Goal: Task Accomplishment & Management: Complete application form

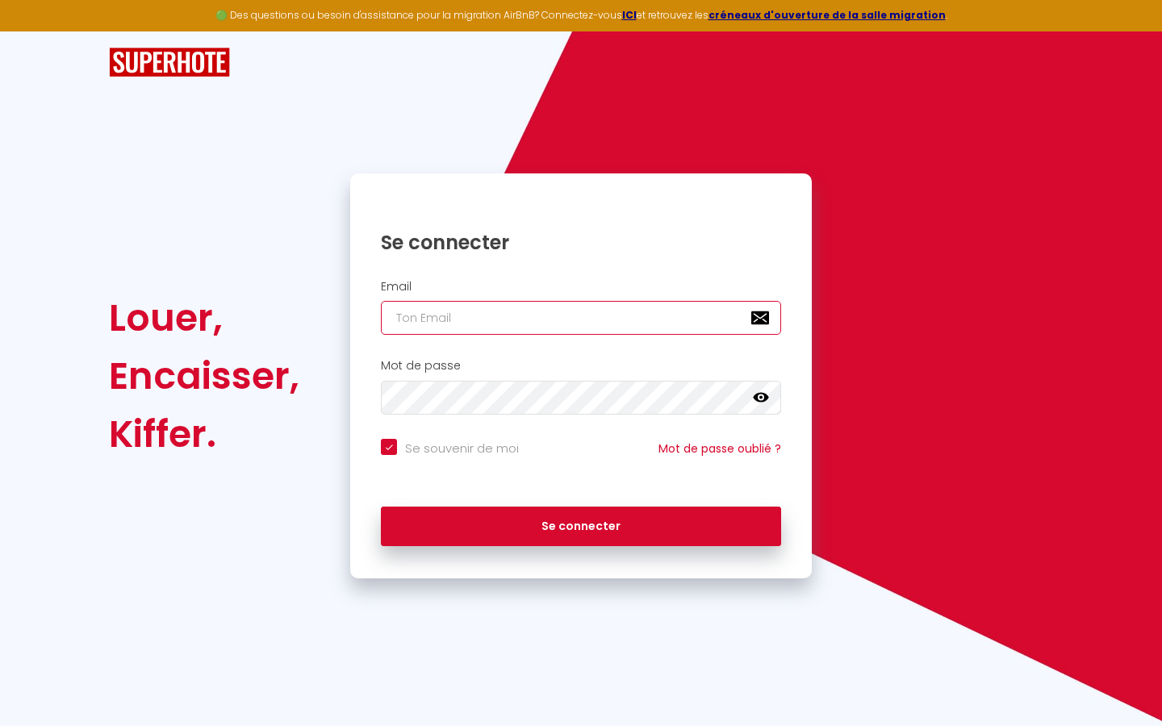
type input "s"
checkbox input "true"
type input "su"
checkbox input "true"
type input "sup"
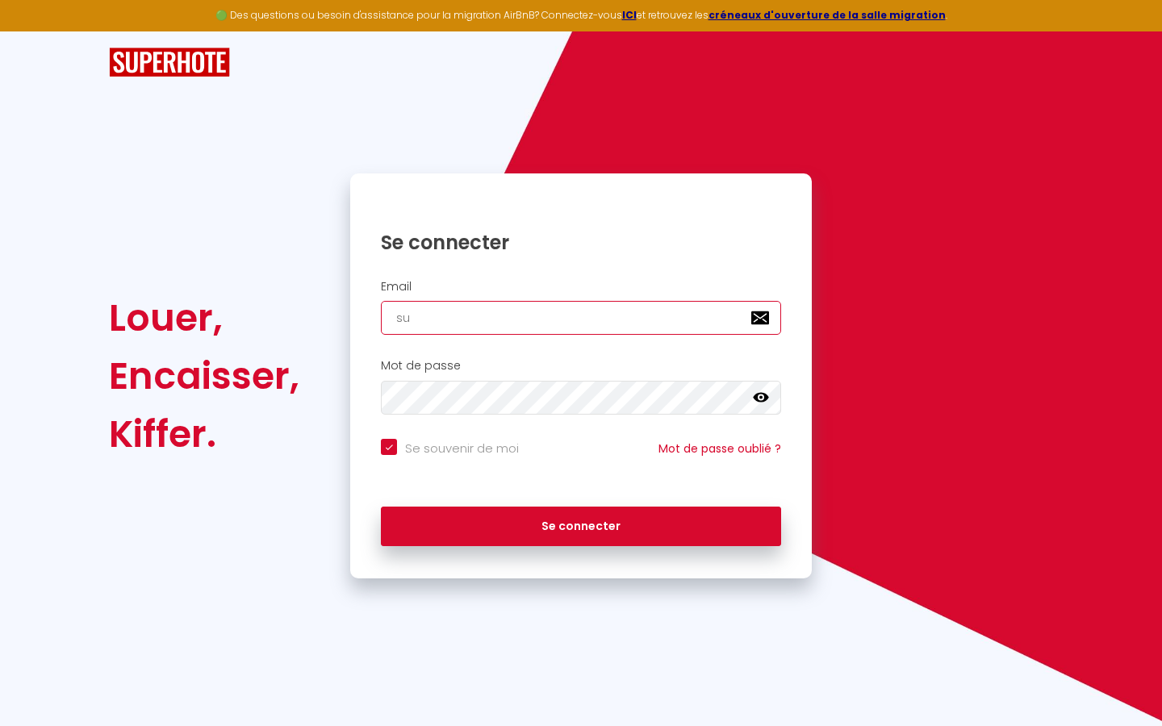
checkbox input "true"
type input "supe"
checkbox input "true"
type input "super"
checkbox input "true"
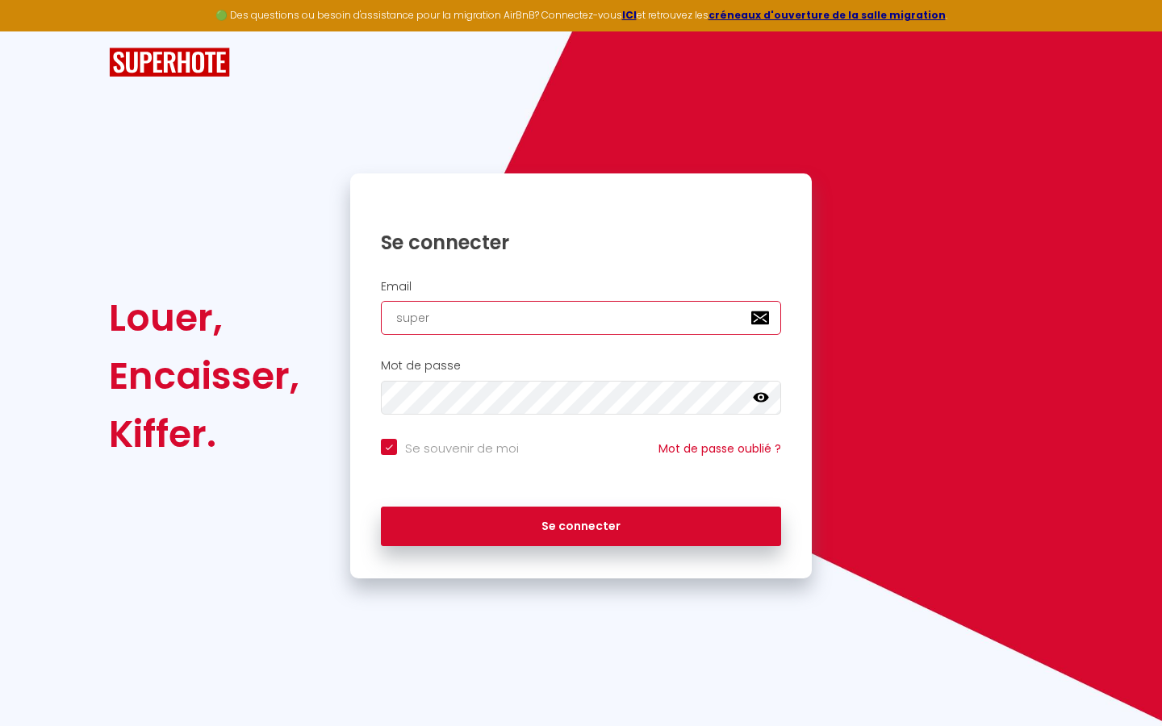
type input "superb"
checkbox input "true"
type input "superbo"
checkbox input "true"
type input "superbor"
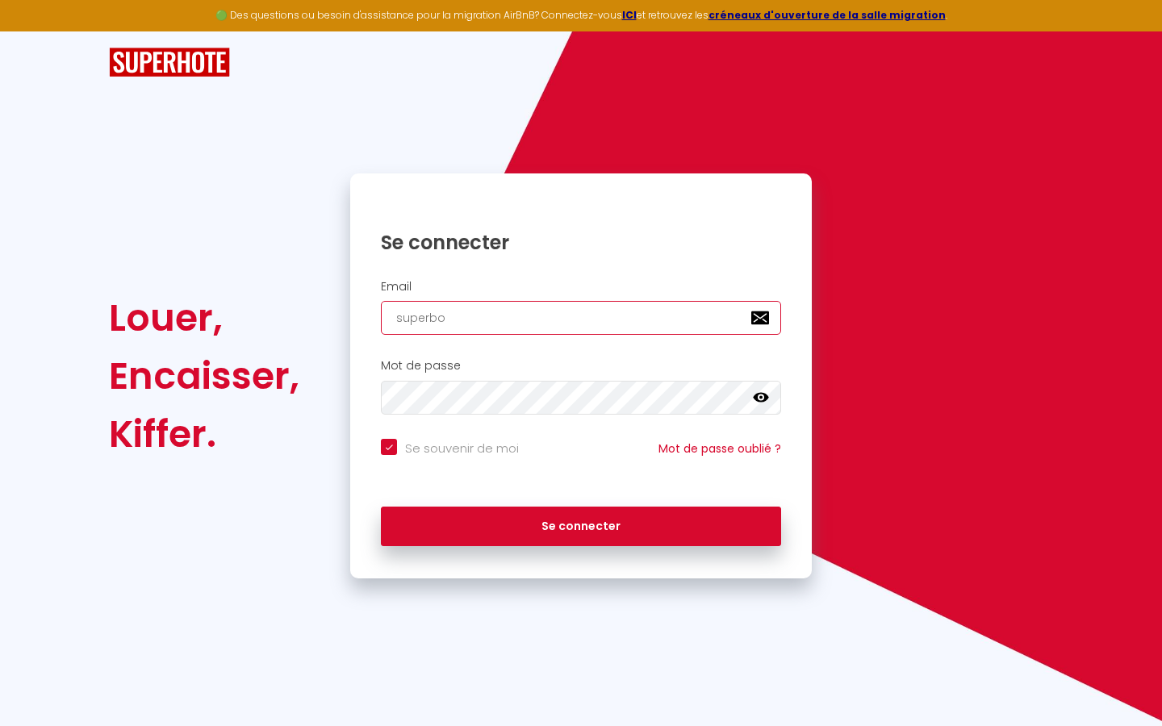
checkbox input "true"
type input "superbord"
checkbox input "true"
type input "superborde"
checkbox input "true"
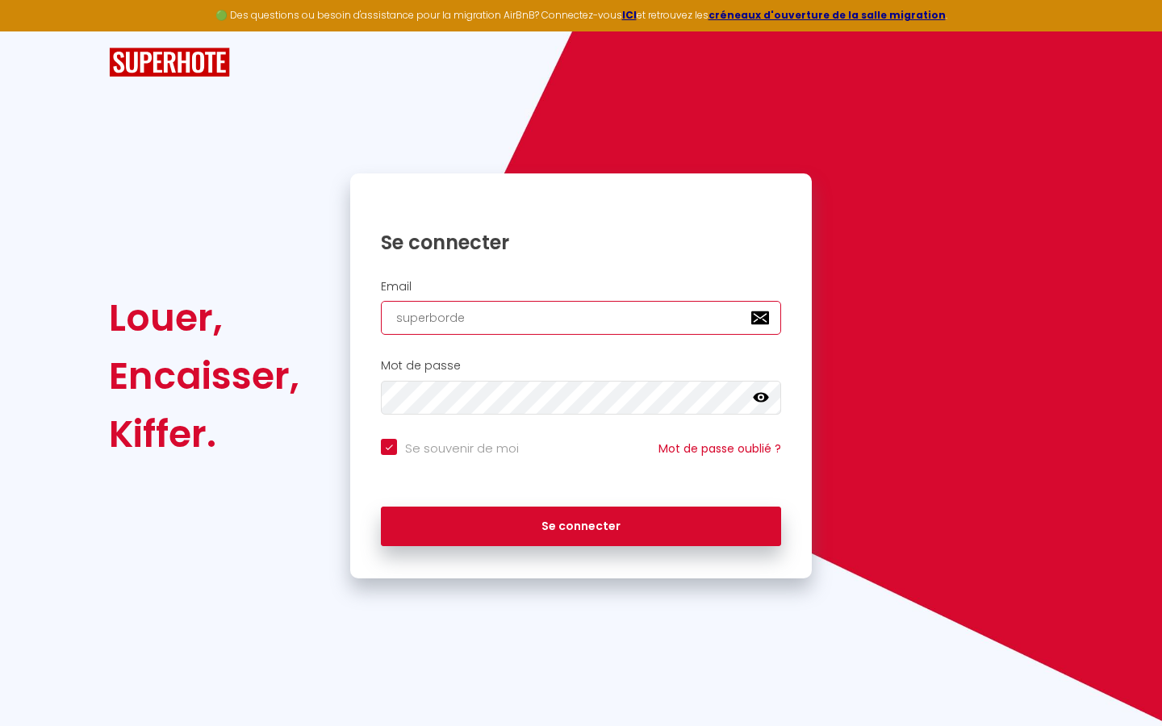
type input "superbordea"
checkbox input "true"
type input "superbordeau"
checkbox input "true"
type input "superbordeaux"
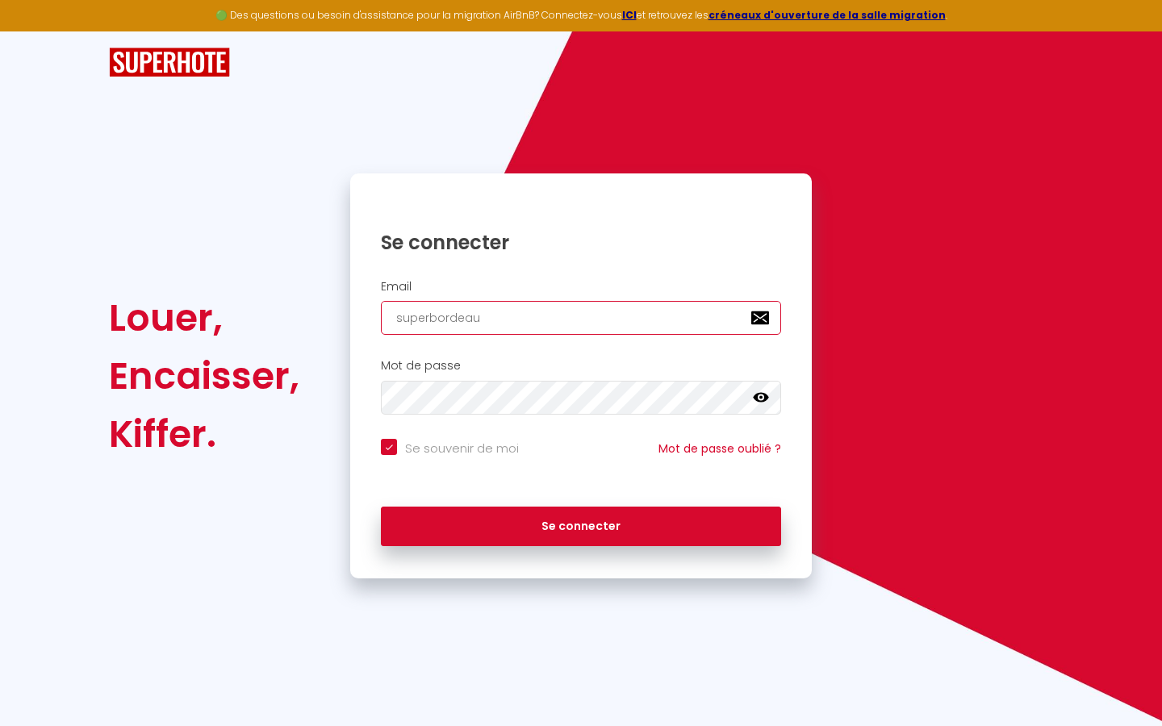
checkbox input "true"
type input "superbordeaux@"
checkbox input "true"
type input "superbordeaux@g"
checkbox input "true"
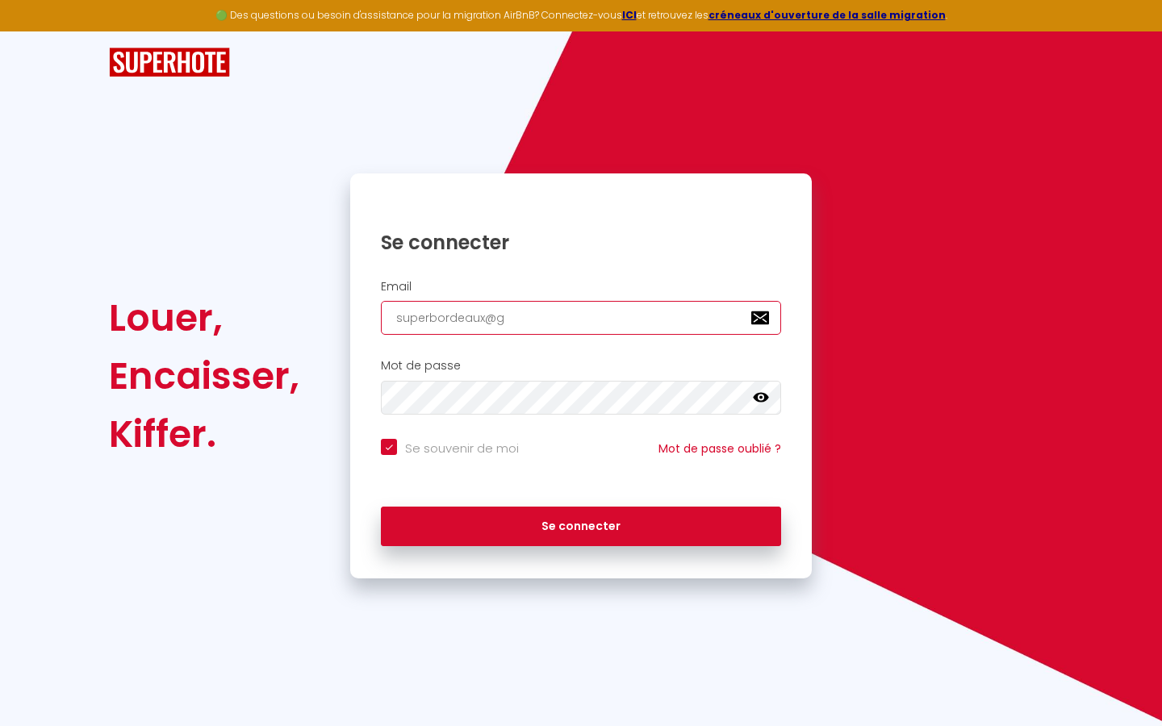
type input "superbordeaux@gm"
checkbox input "true"
type input "superbordeaux@gma"
checkbox input "true"
type input "superbordeaux@gmai"
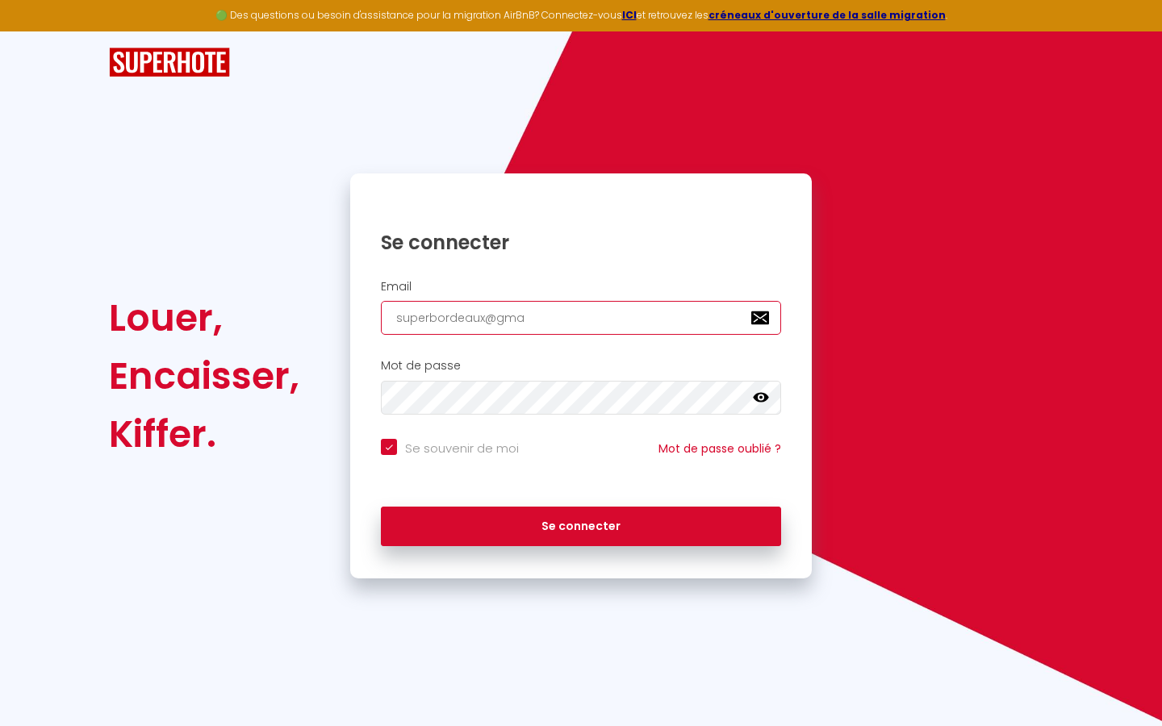
checkbox input "true"
type input "[EMAIL_ADDRESS]"
checkbox input "true"
type input "[EMAIL_ADDRESS]."
checkbox input "true"
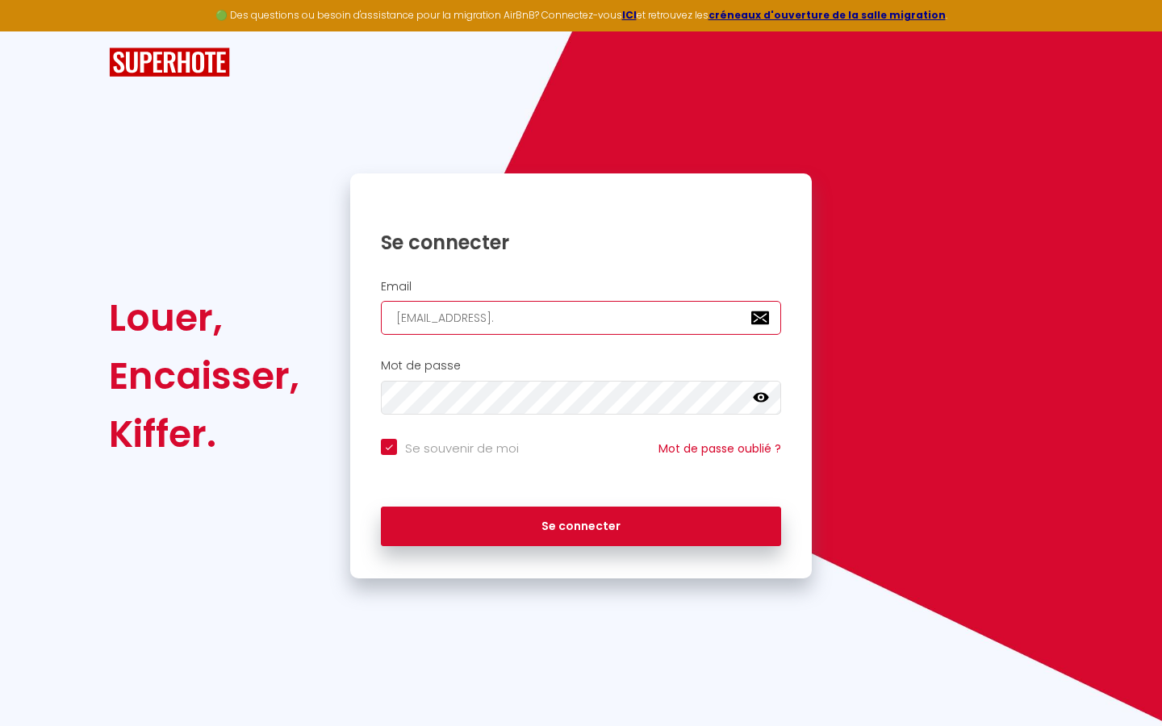
type input "superbordeaux@gmail.c"
checkbox input "true"
type input "[EMAIL_ADDRESS][DOMAIN_NAME]"
checkbox input "true"
type input "[EMAIL_ADDRESS][DOMAIN_NAME]"
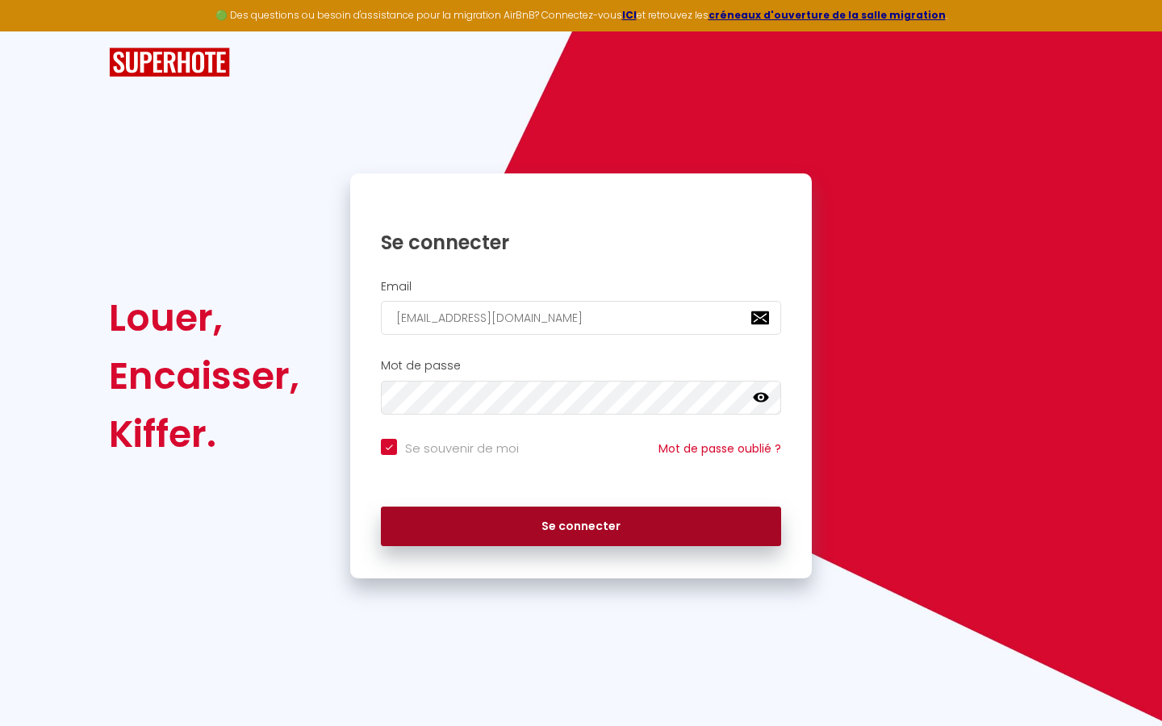
checkbox input "true"
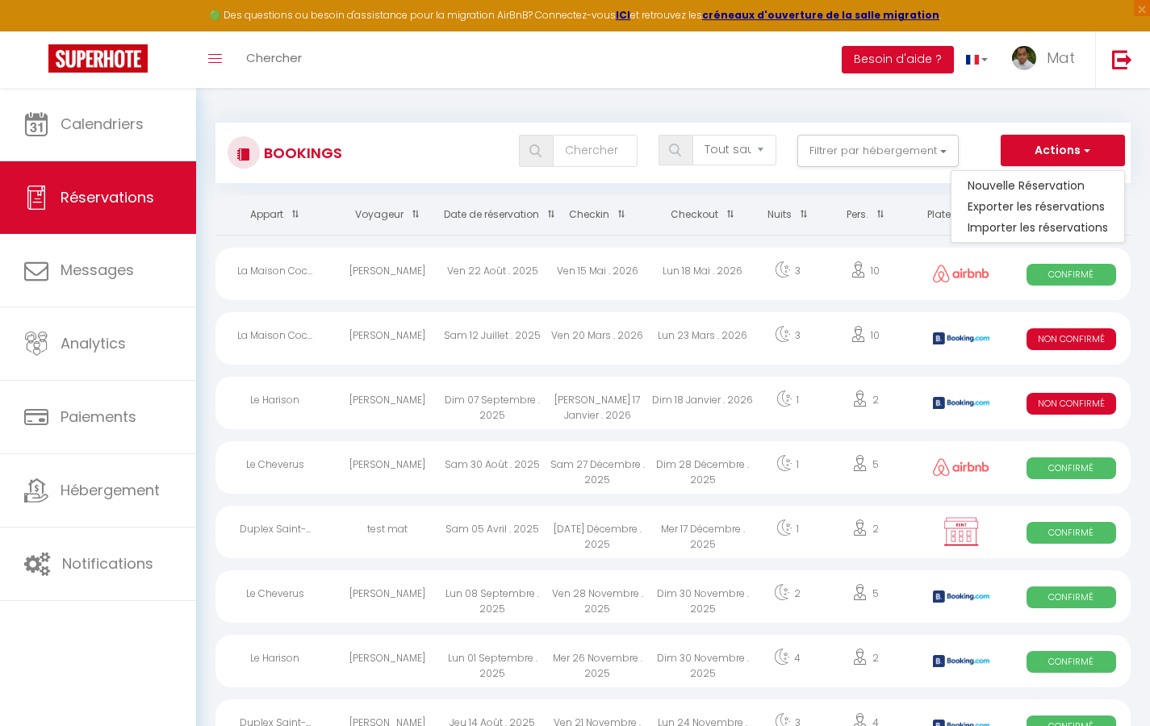
select select
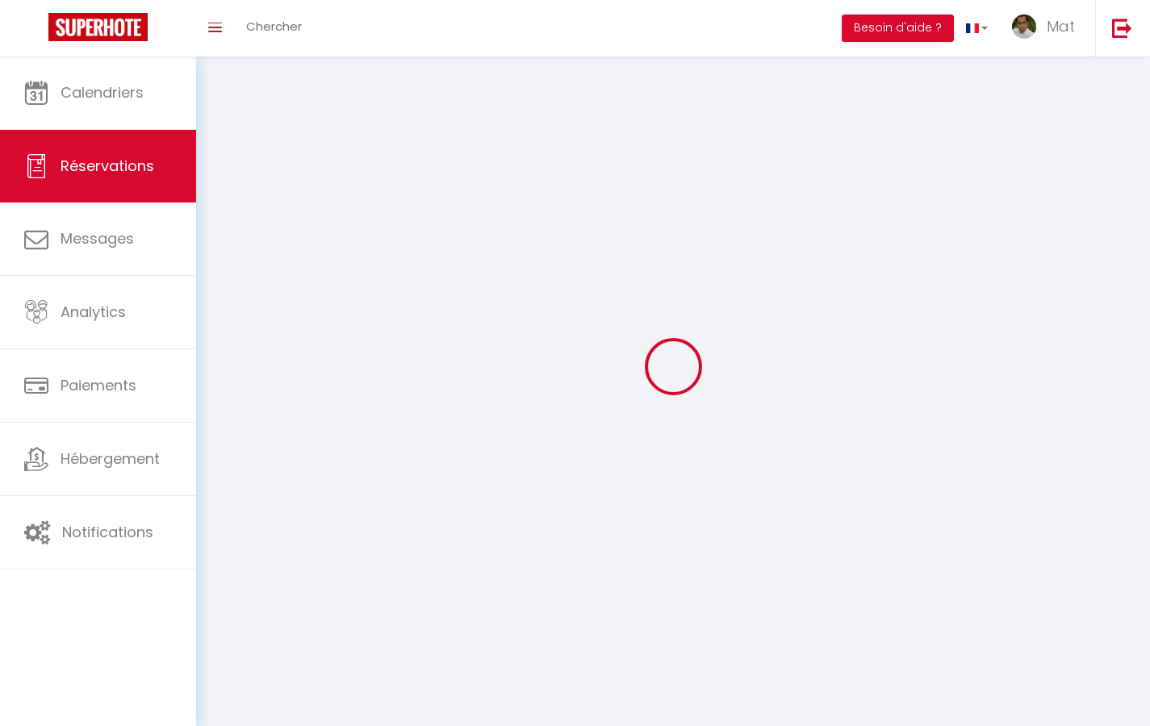
select select
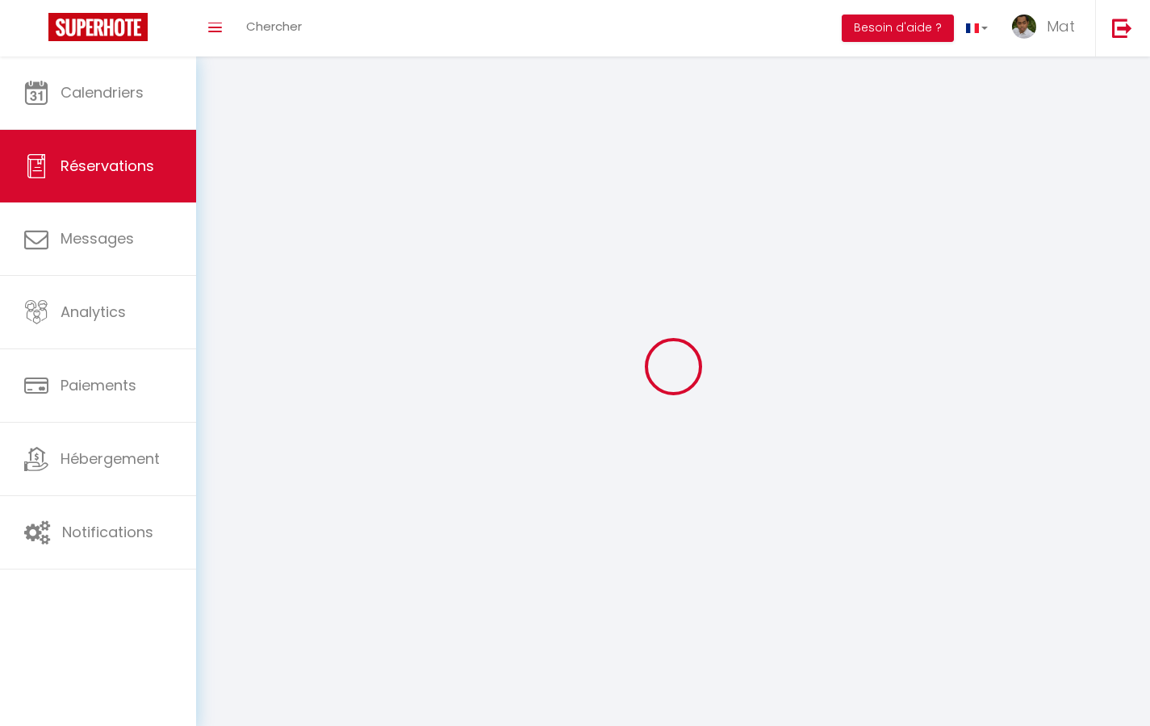
select select
checkbox input "false"
select select
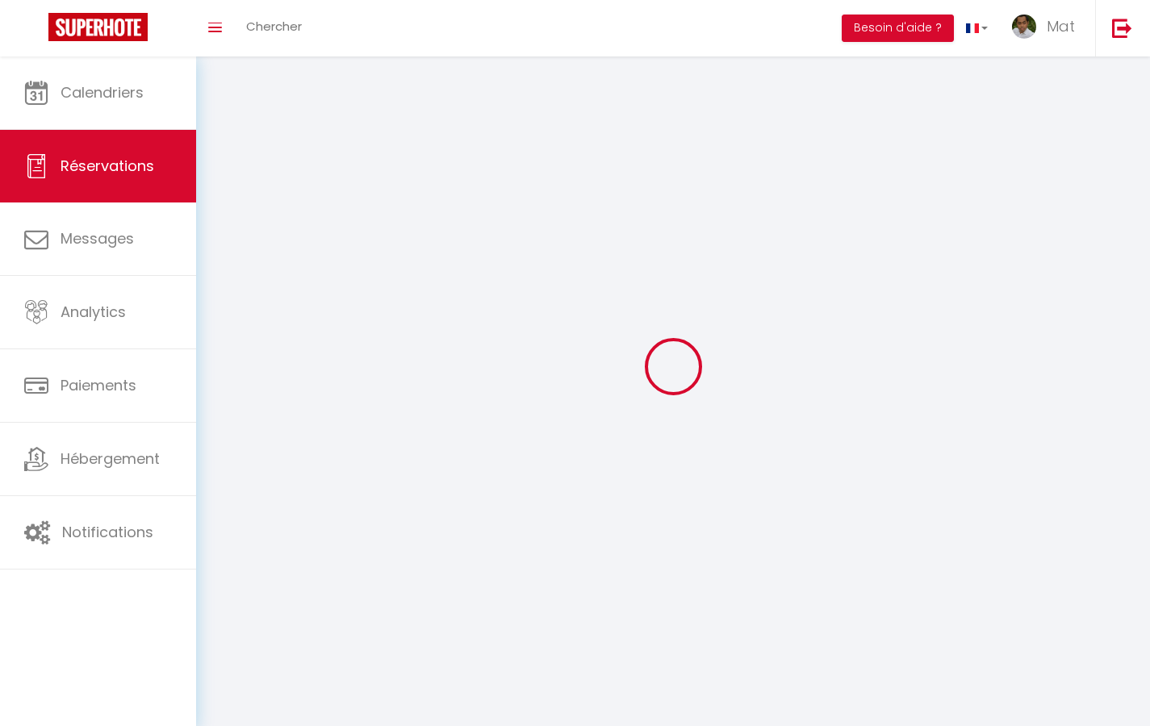
select select
checkbox input "false"
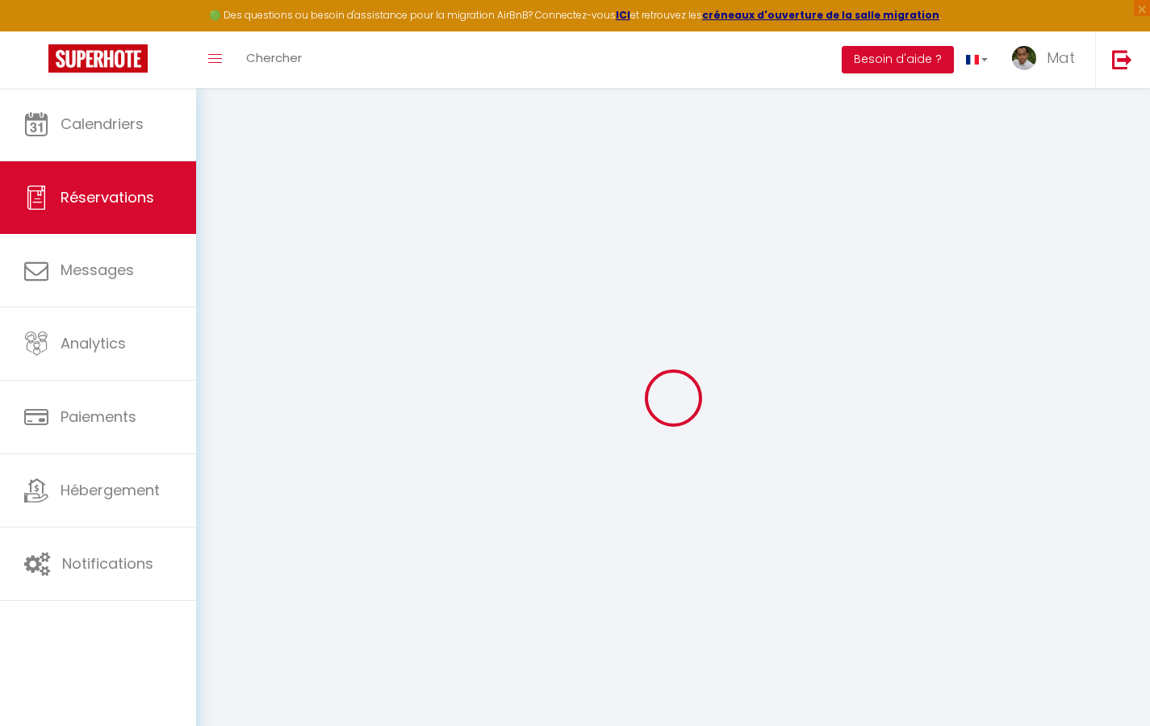
select select
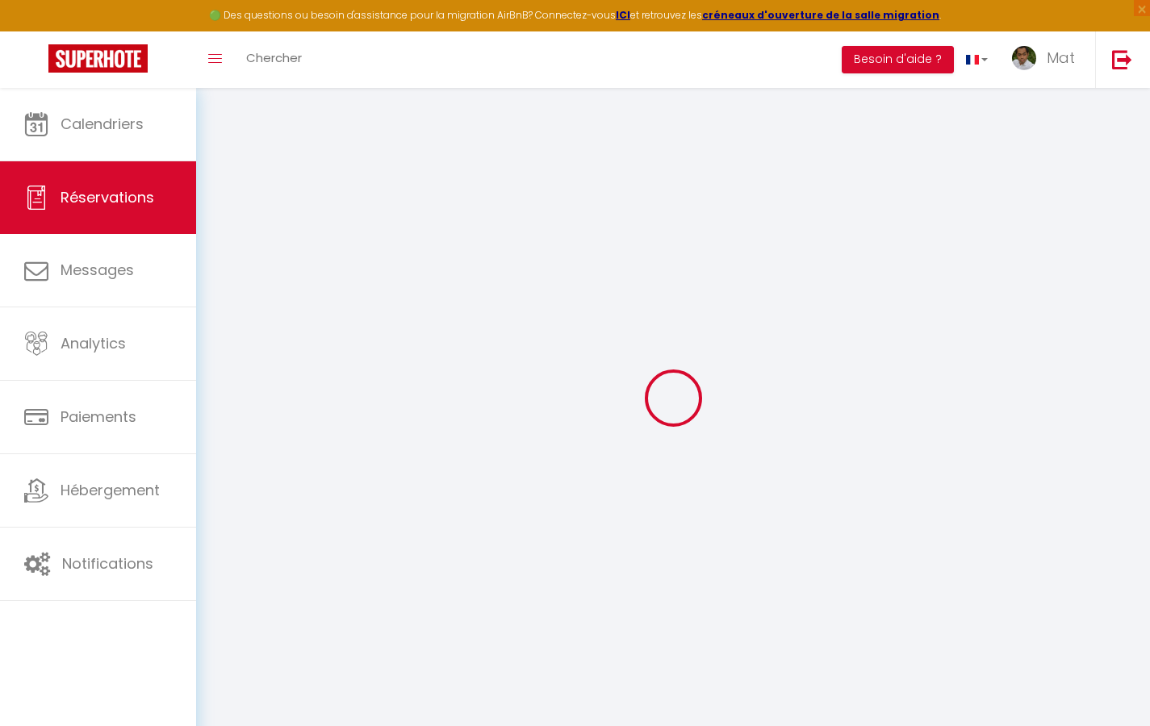
select select
checkbox input "false"
select select
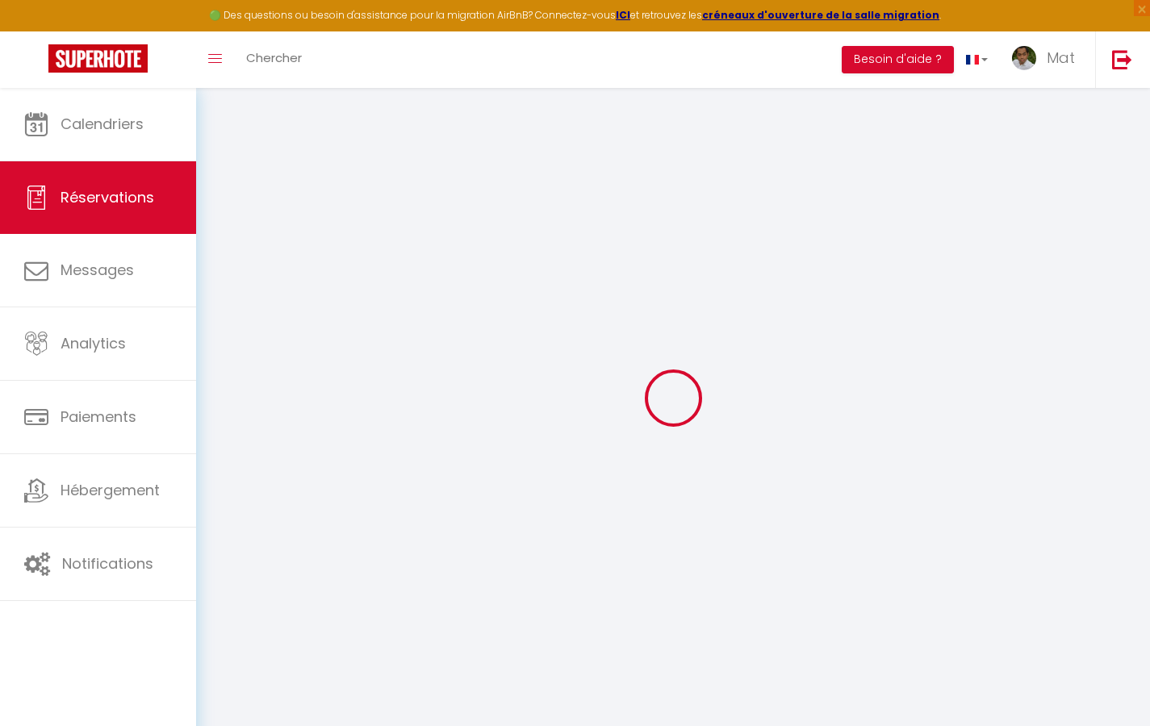
select select
checkbox input "false"
select select
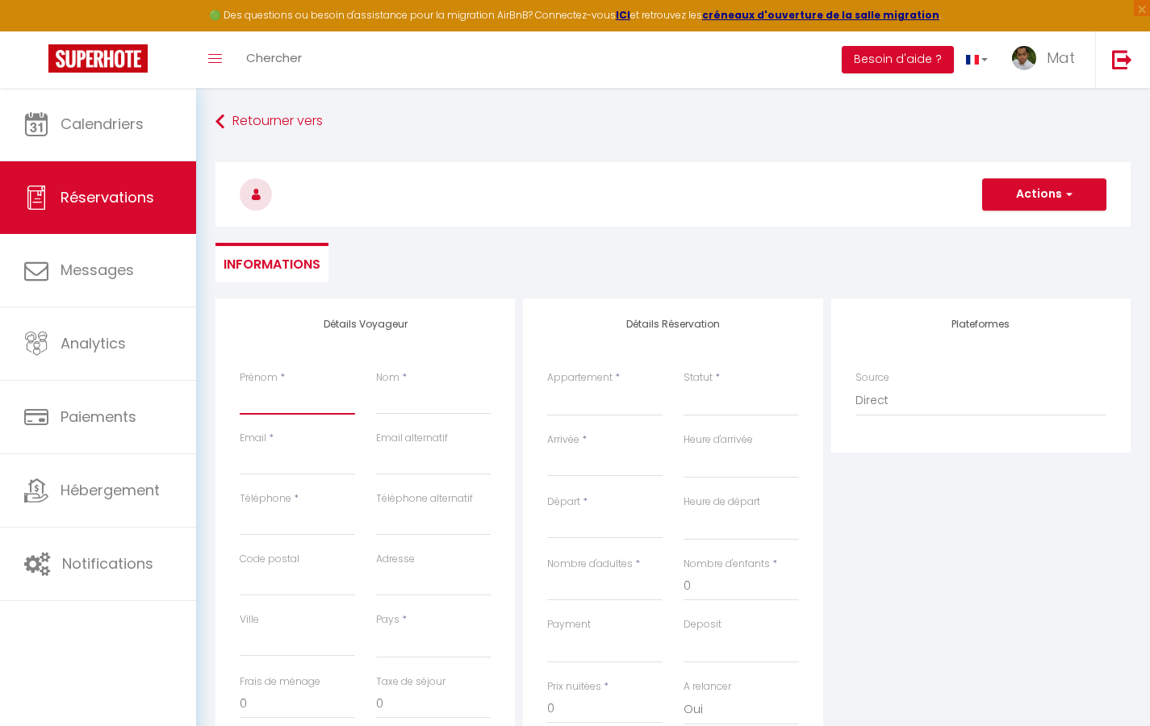
type input "T"
select select
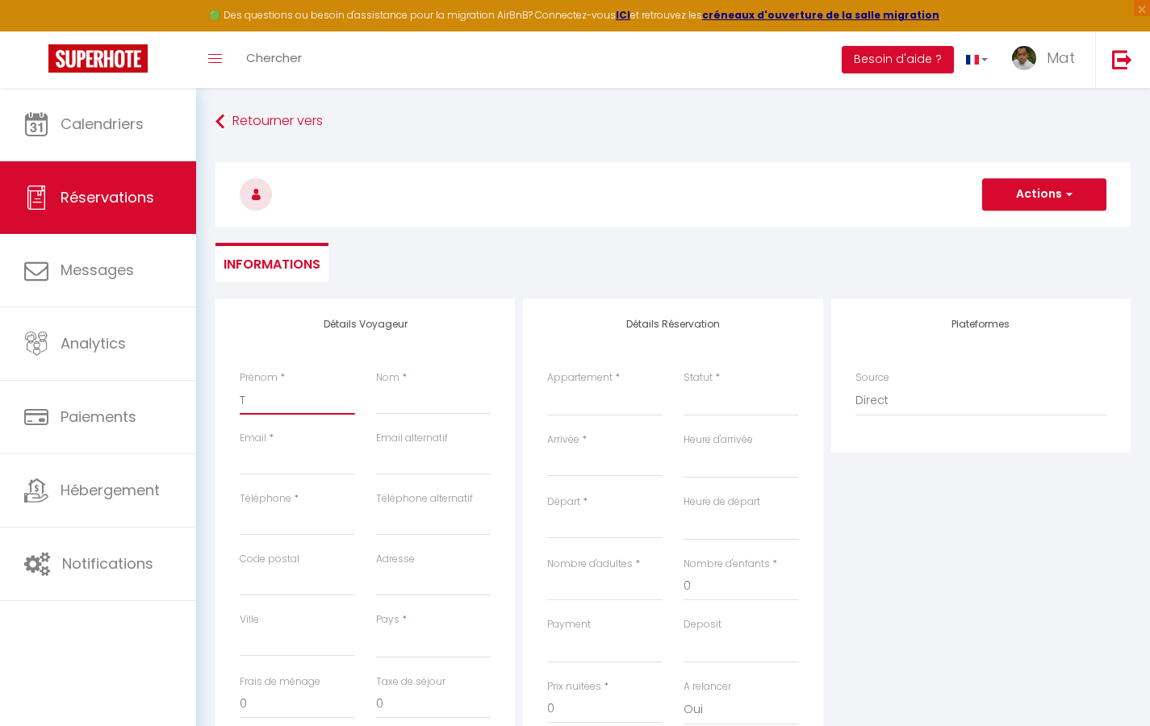
select select
checkbox input "false"
type input "Te"
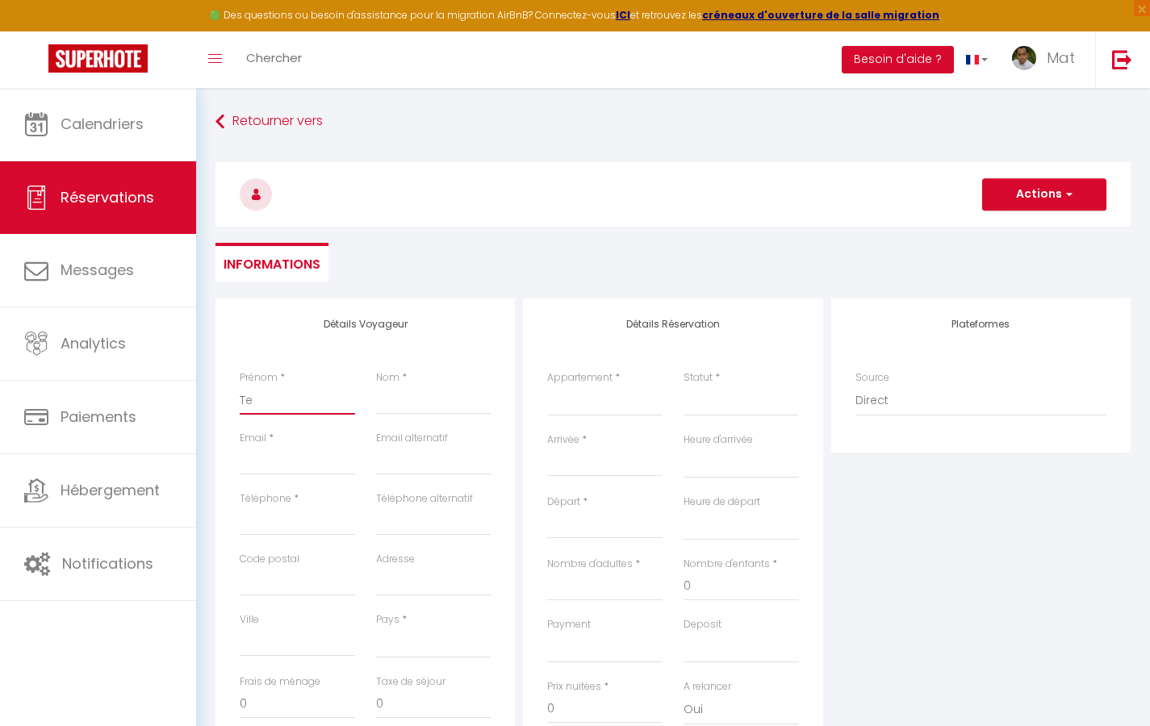
select select
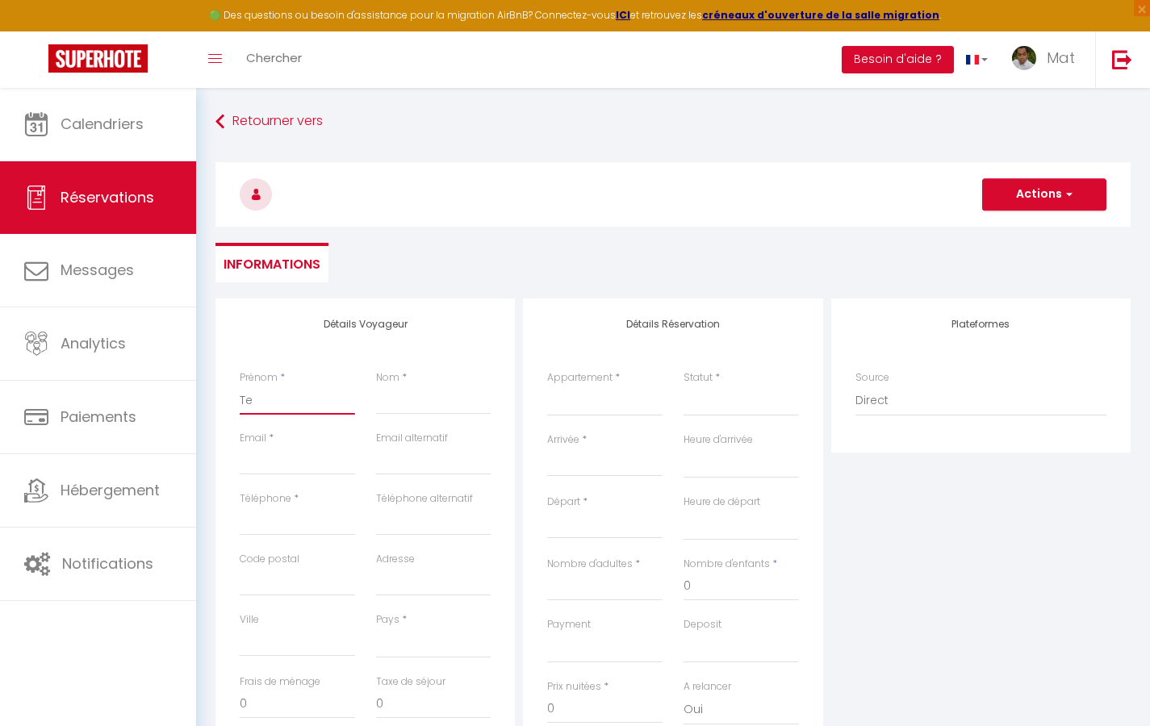
select select
checkbox input "false"
type input "Tes"
select select
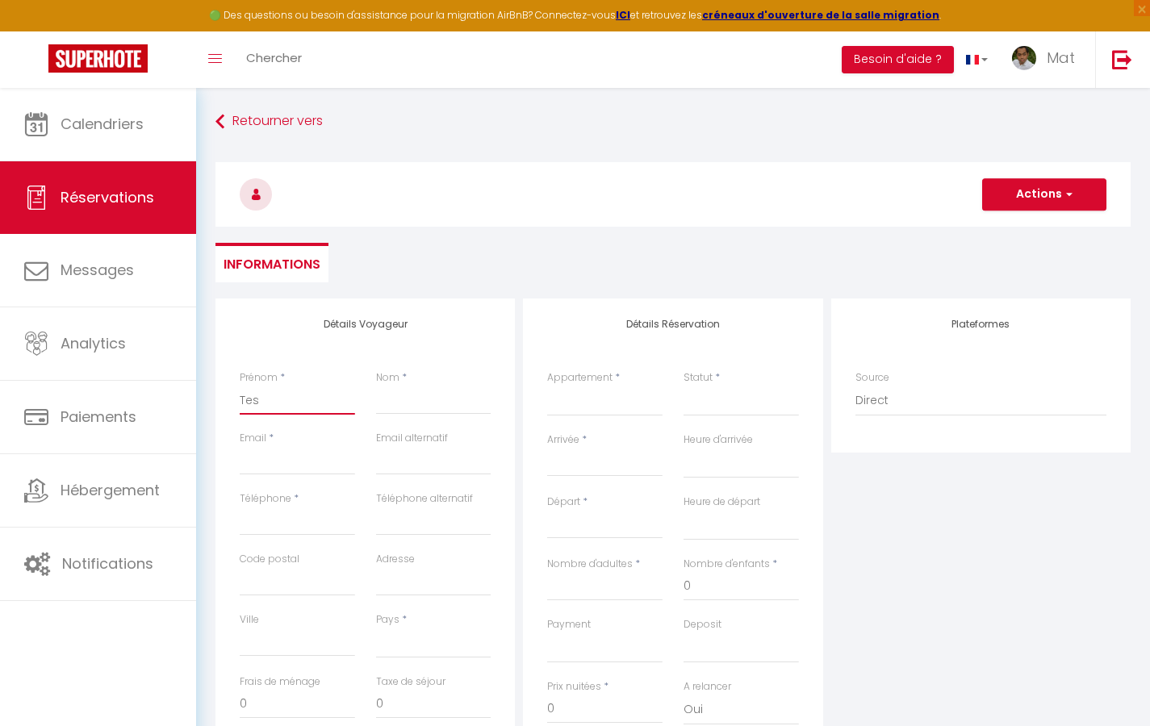
select select
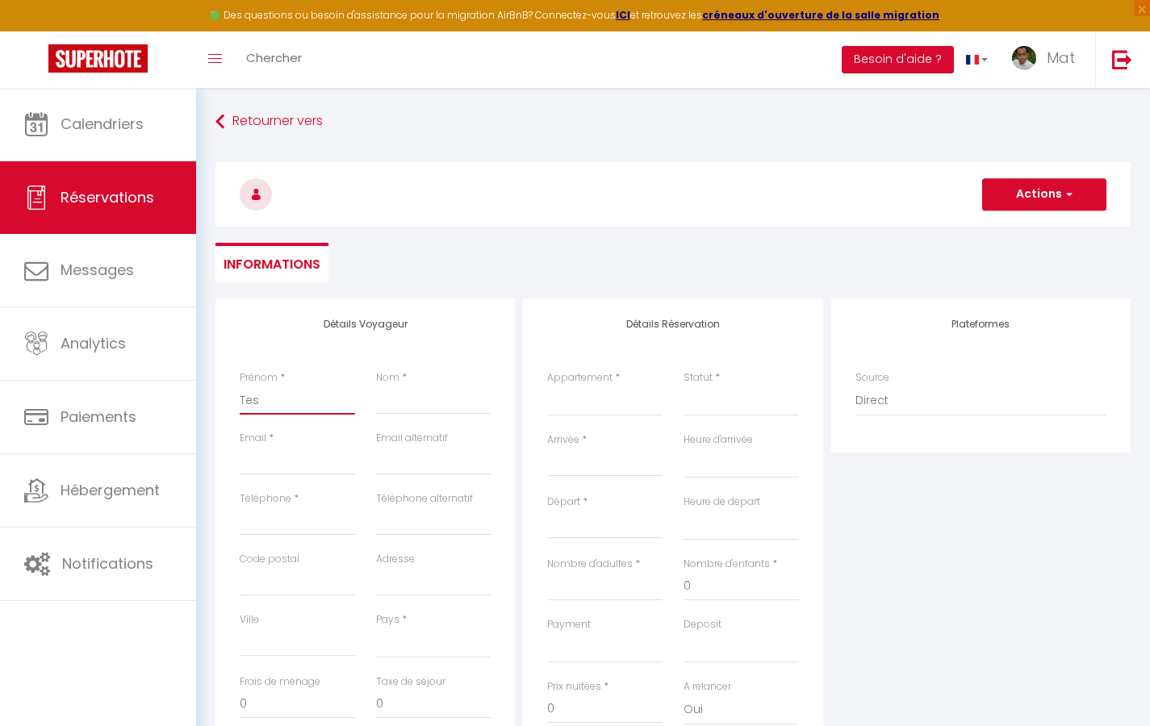
select select
checkbox input "false"
type input "Test"
select select
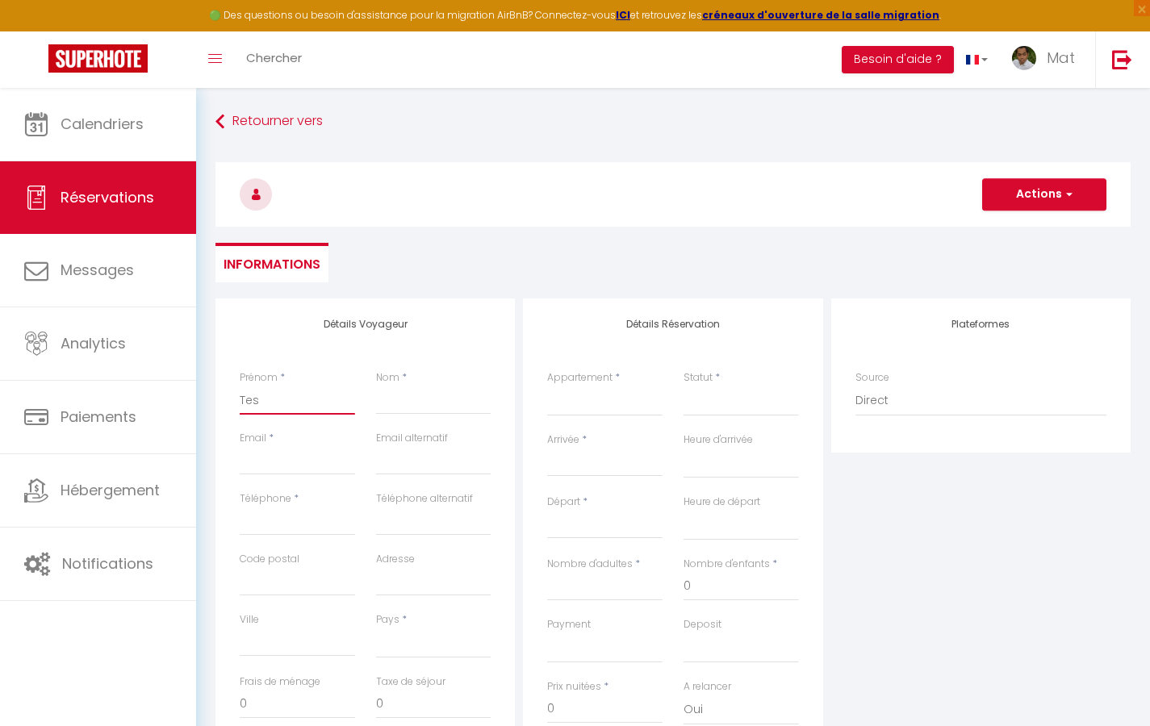
select select
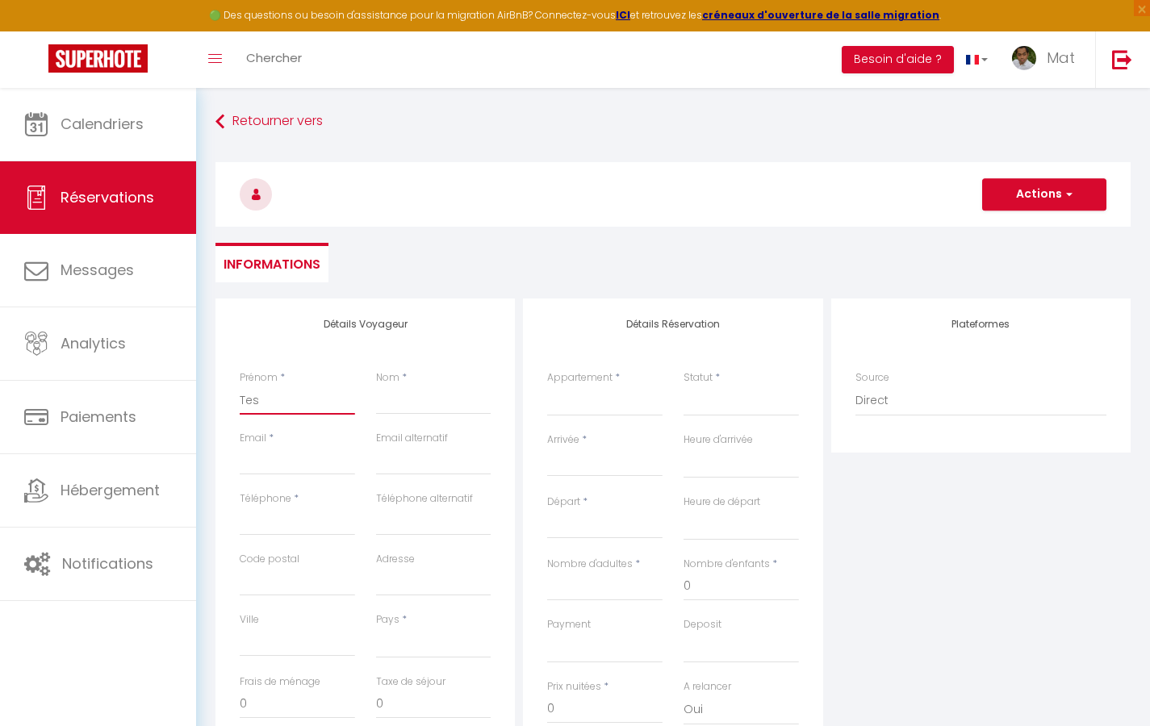
checkbox input "false"
type input "A"
select select
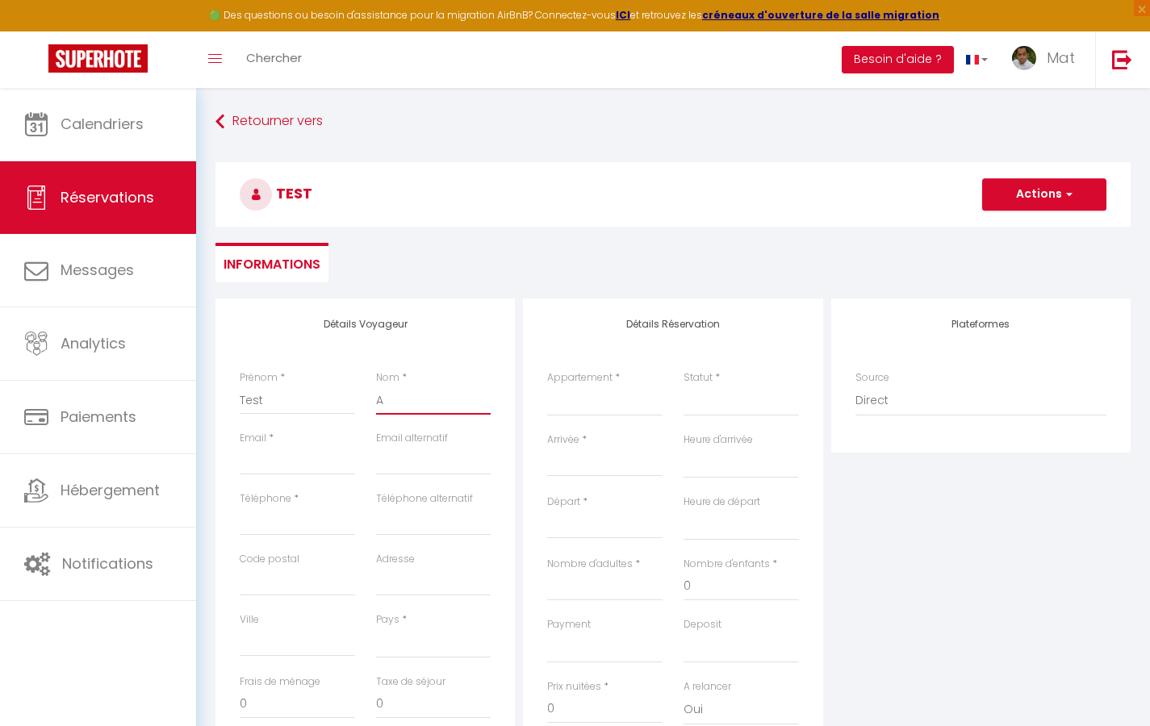
select select
checkbox input "false"
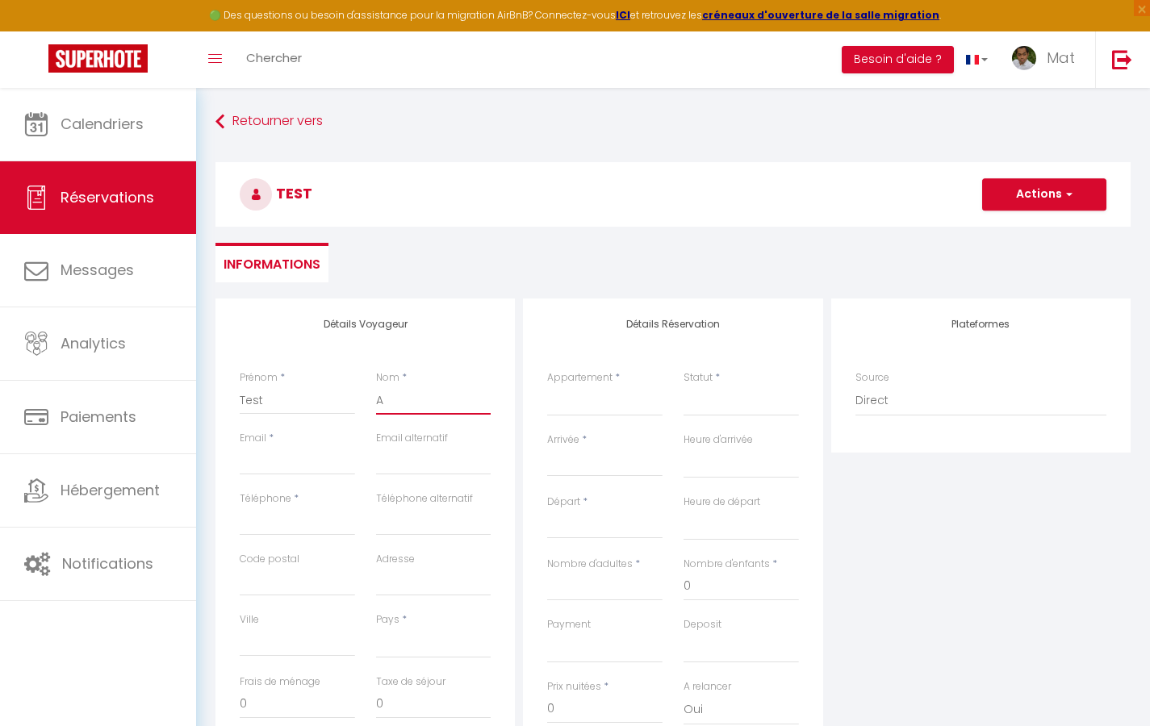
type input "Au"
select select
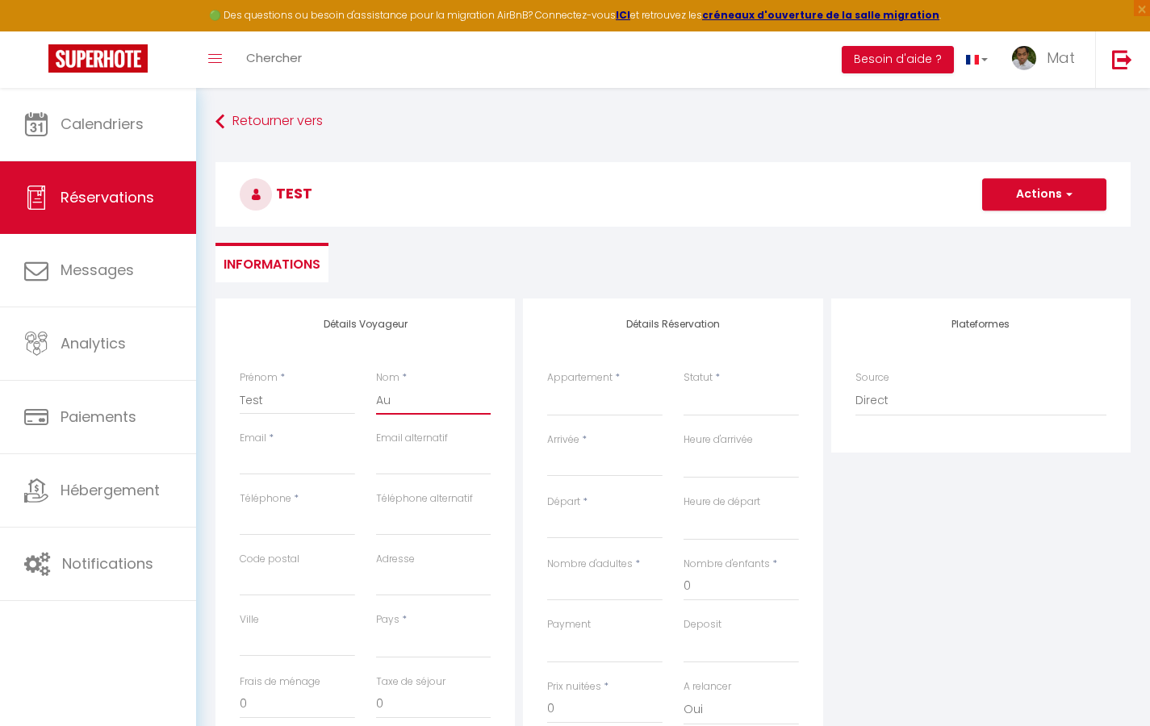
select select
checkbox input "false"
type input "Aut"
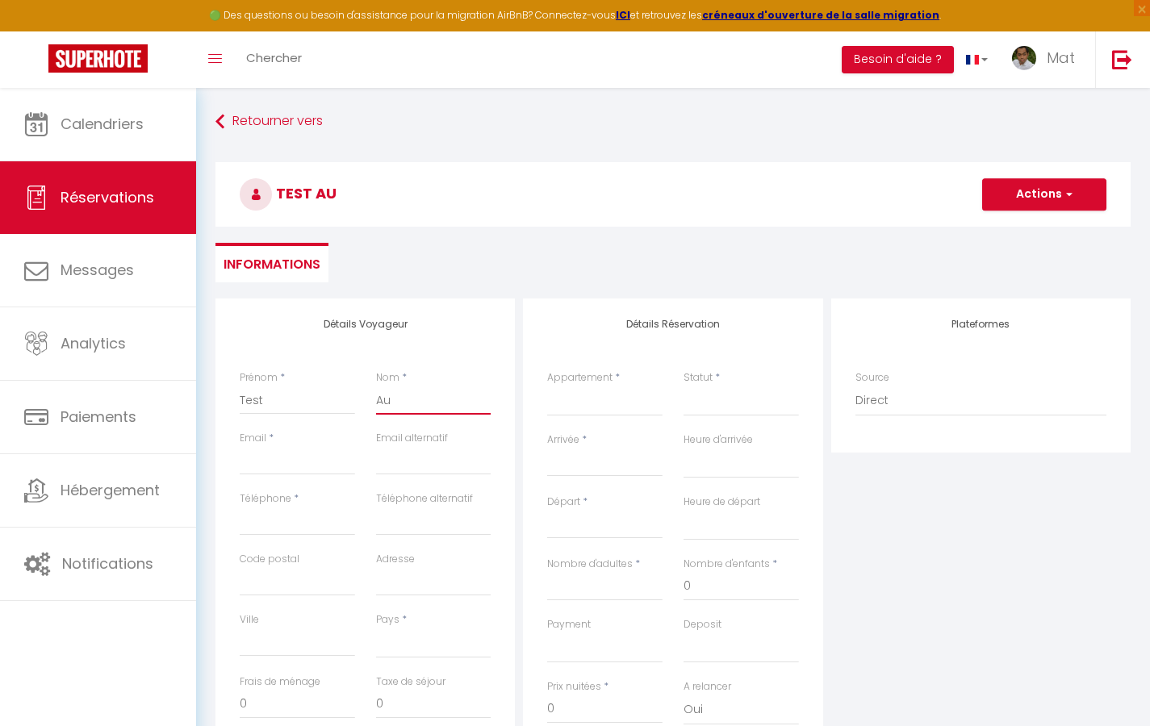
select select
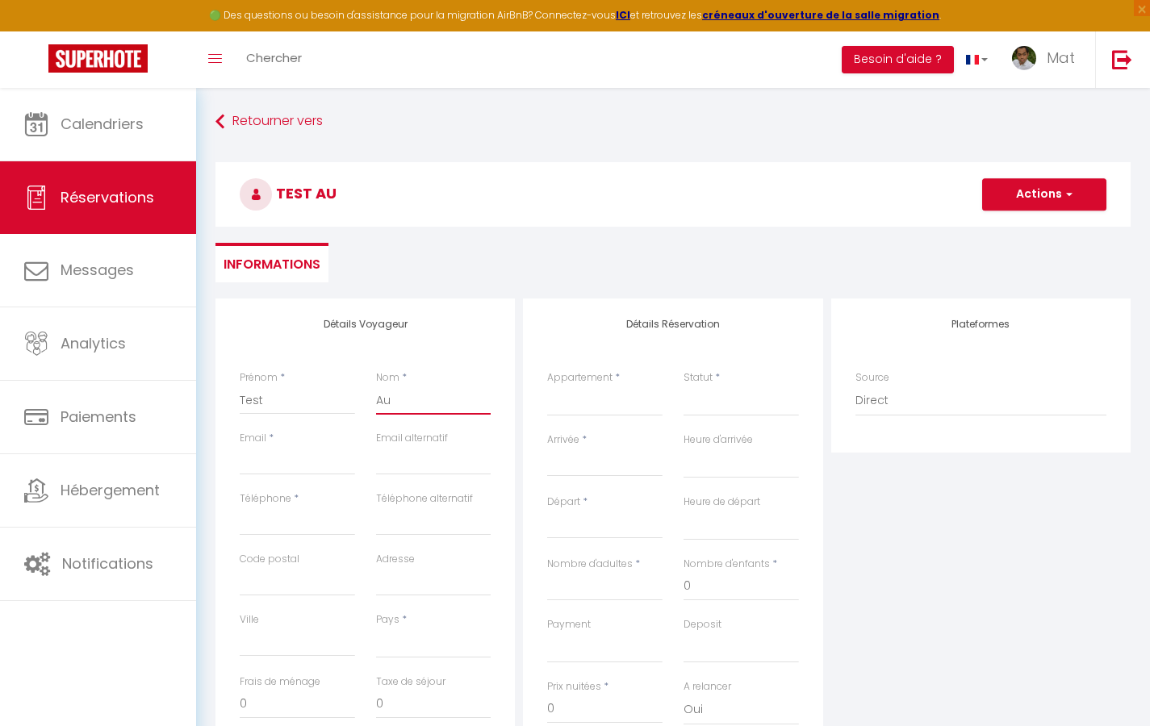
select select
checkbox input "false"
type input "Auto"
select select
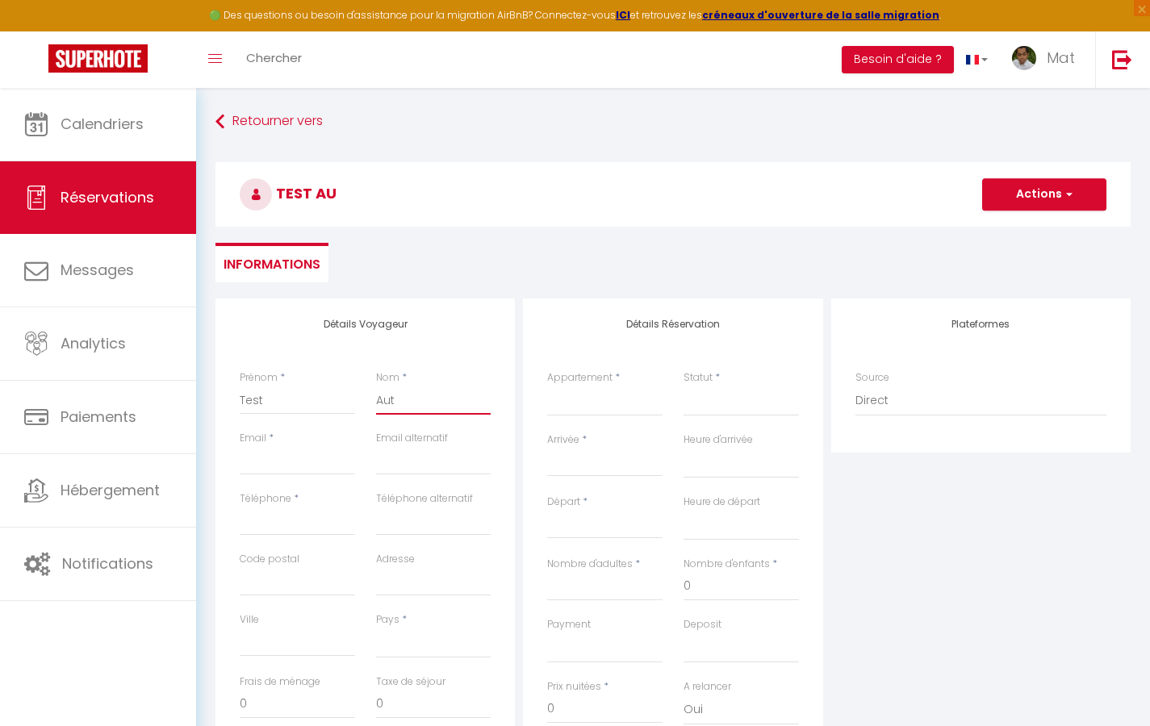
select select
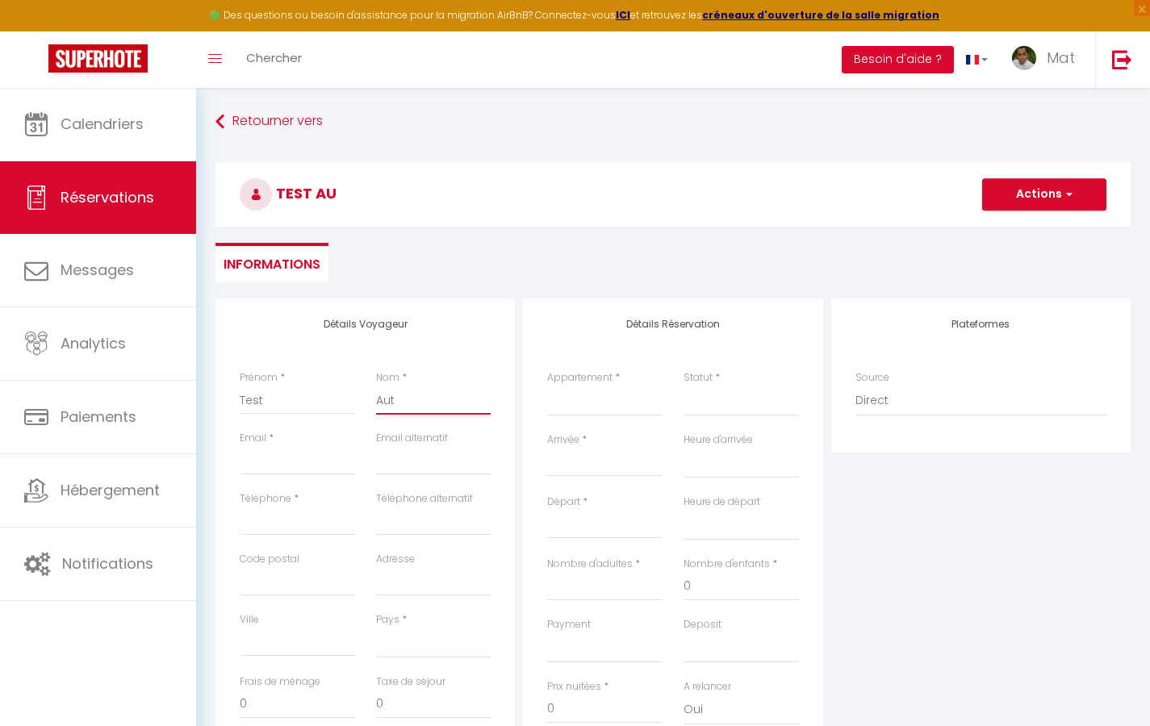
select select
checkbox input "false"
type input "[EMAIL_ADDRESS][DOMAIN_NAME]"
select select
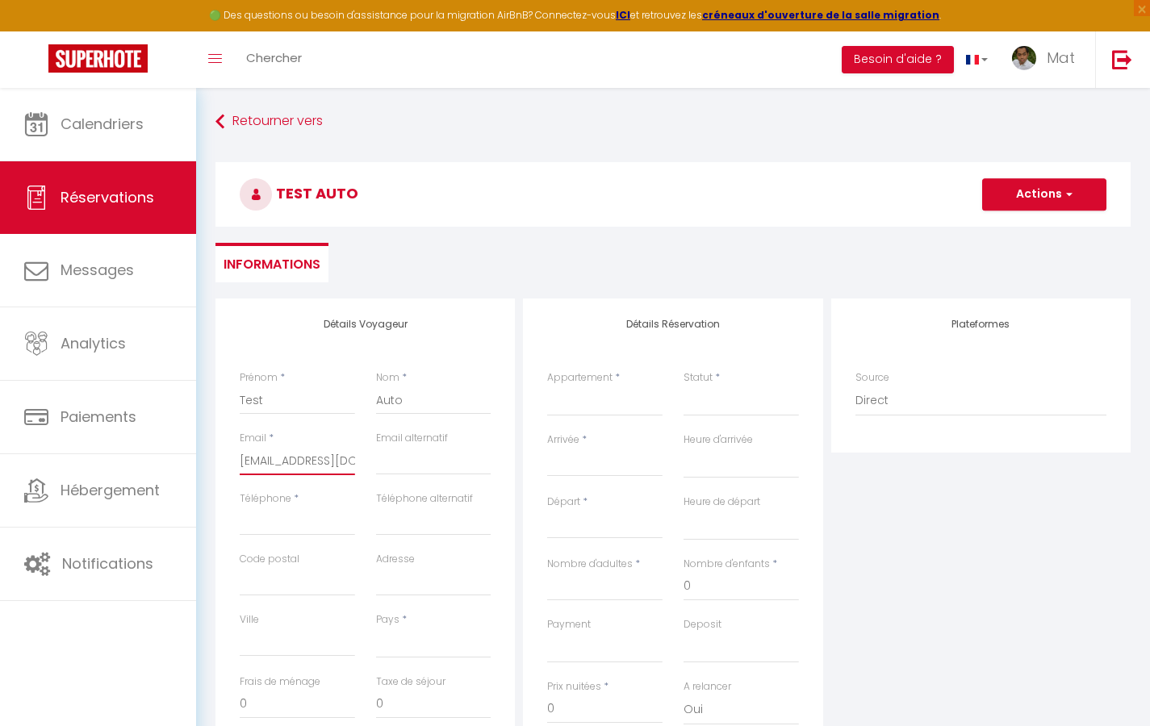
select select
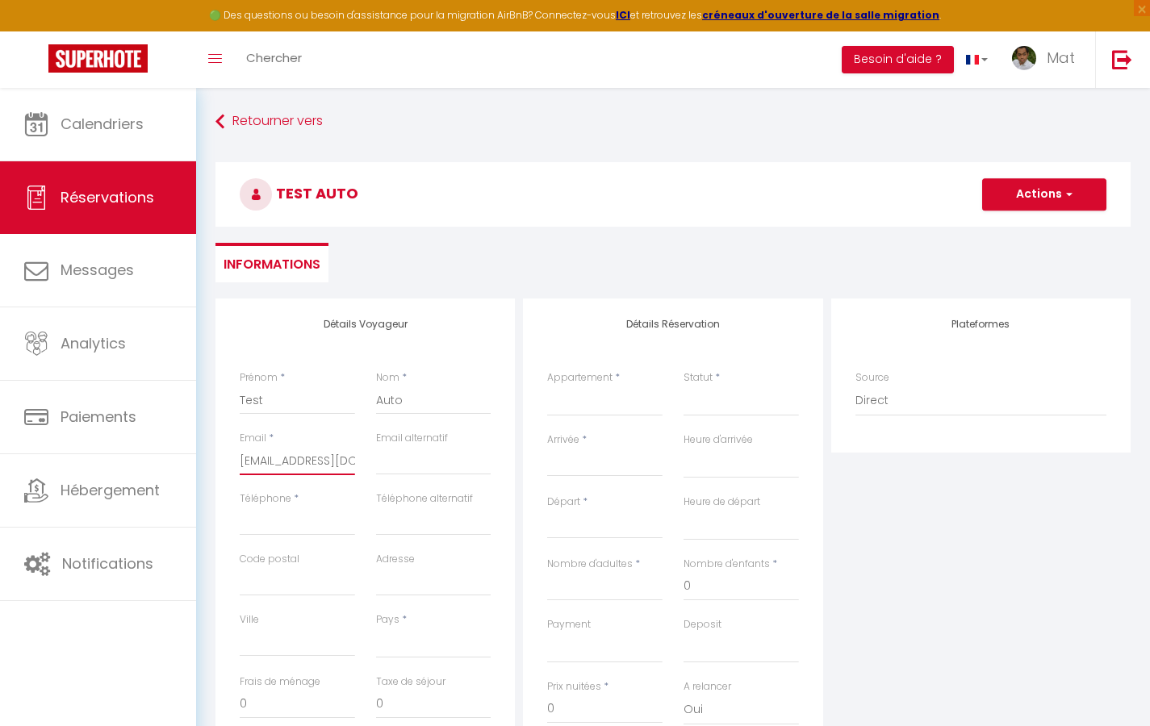
checkbox input "false"
type input "0"
select select
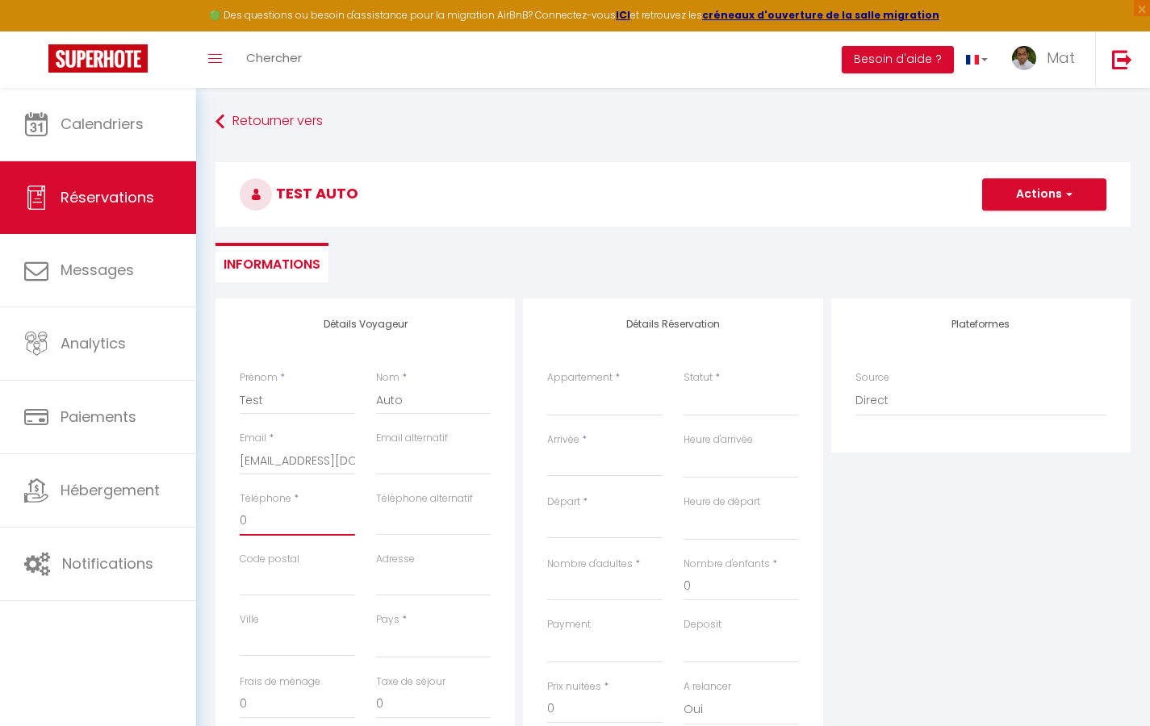
select select
checkbox input "false"
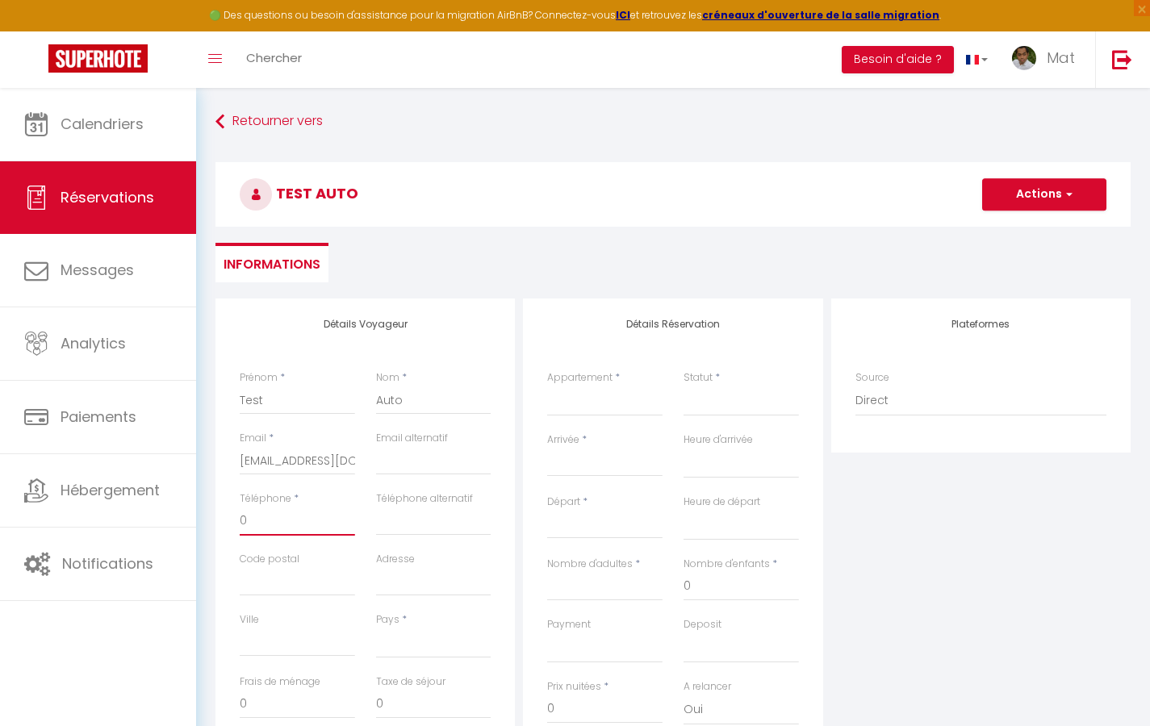
type input "06"
select select
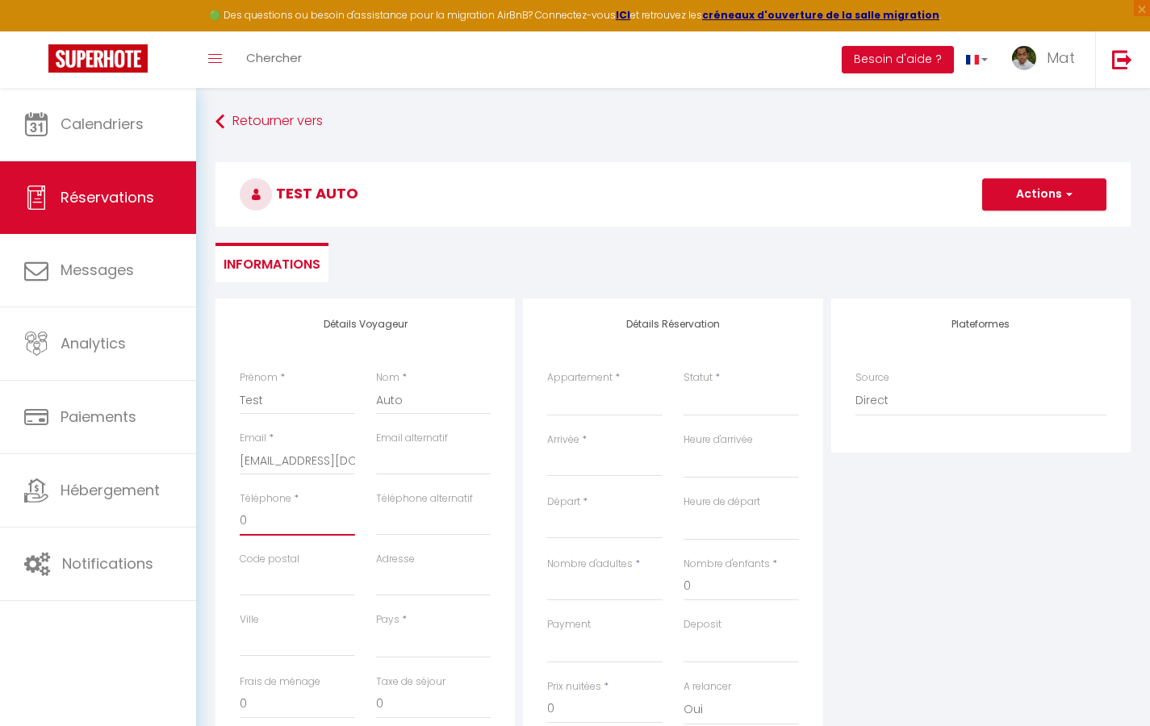
select select
checkbox input "false"
type input "060"
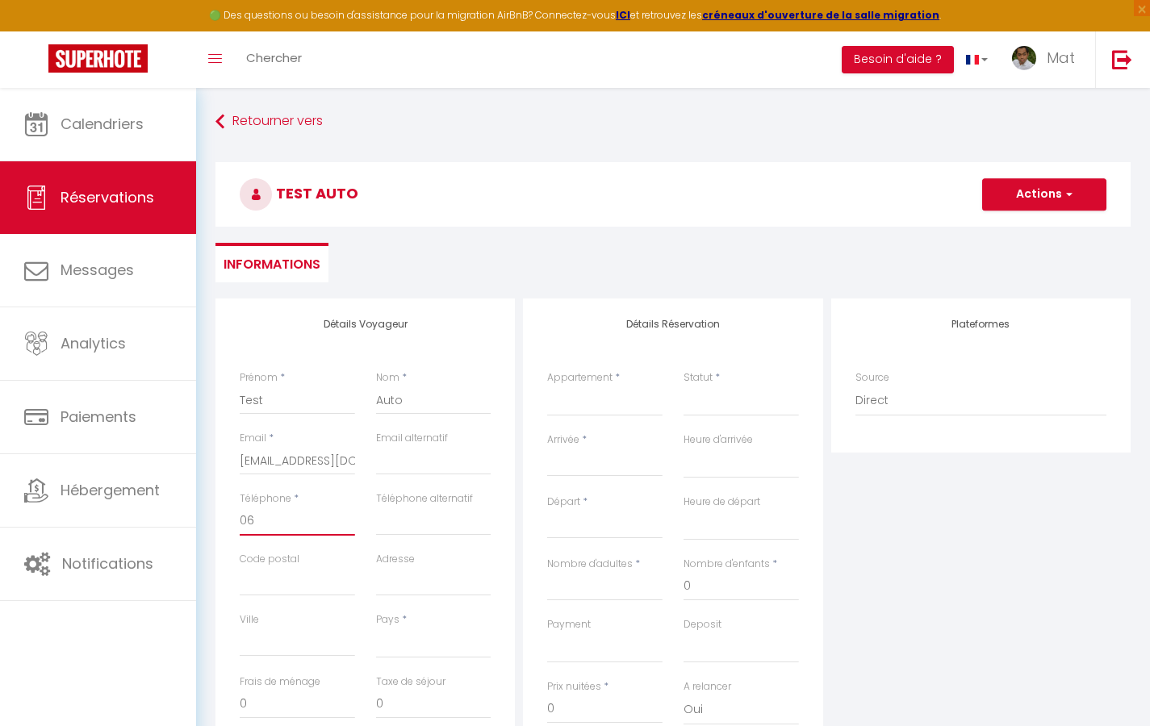
select select
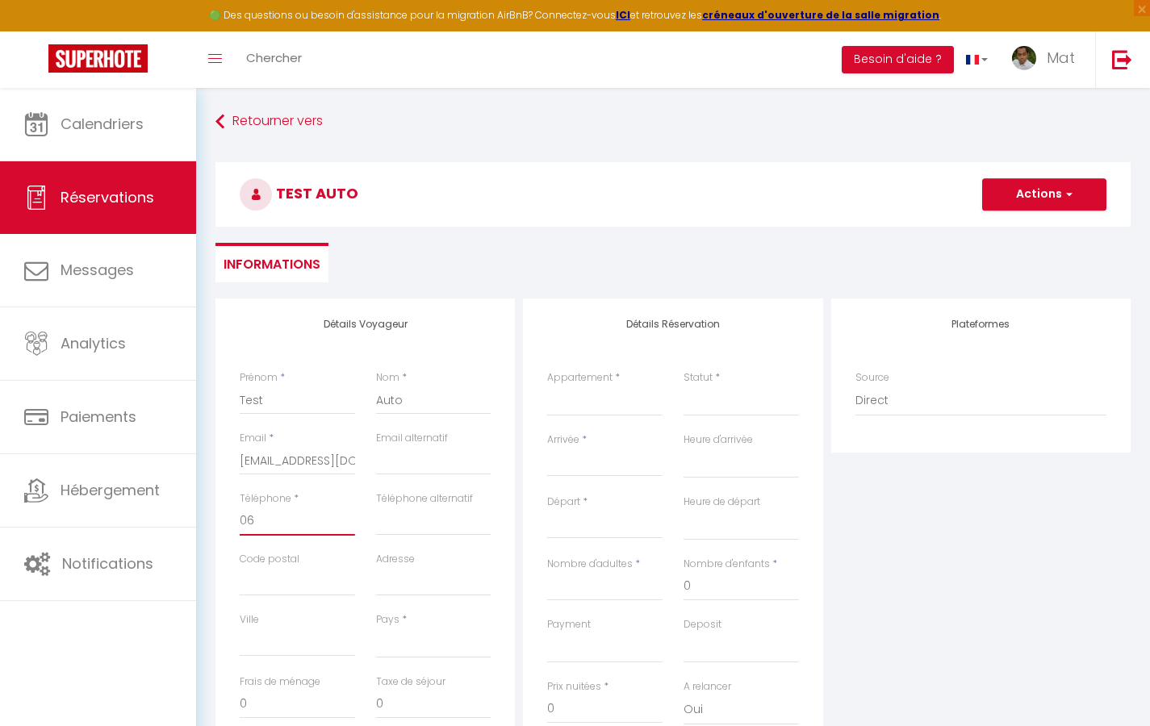
select select
checkbox input "false"
type input "0605"
select select
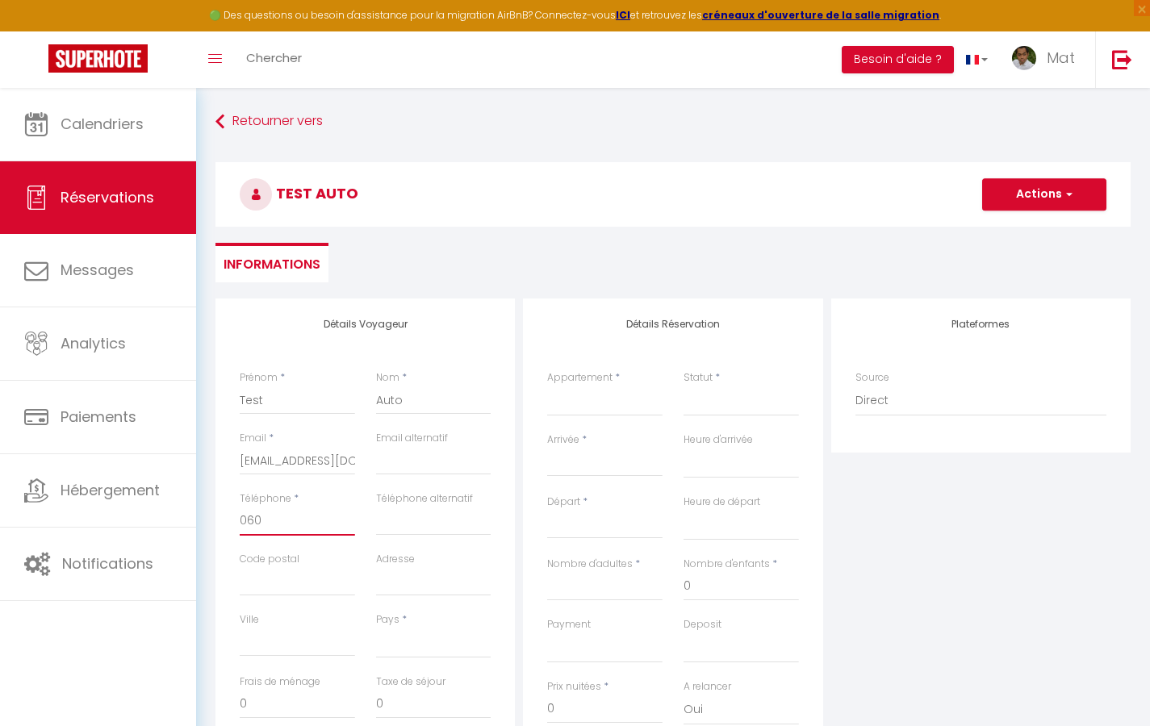
select select
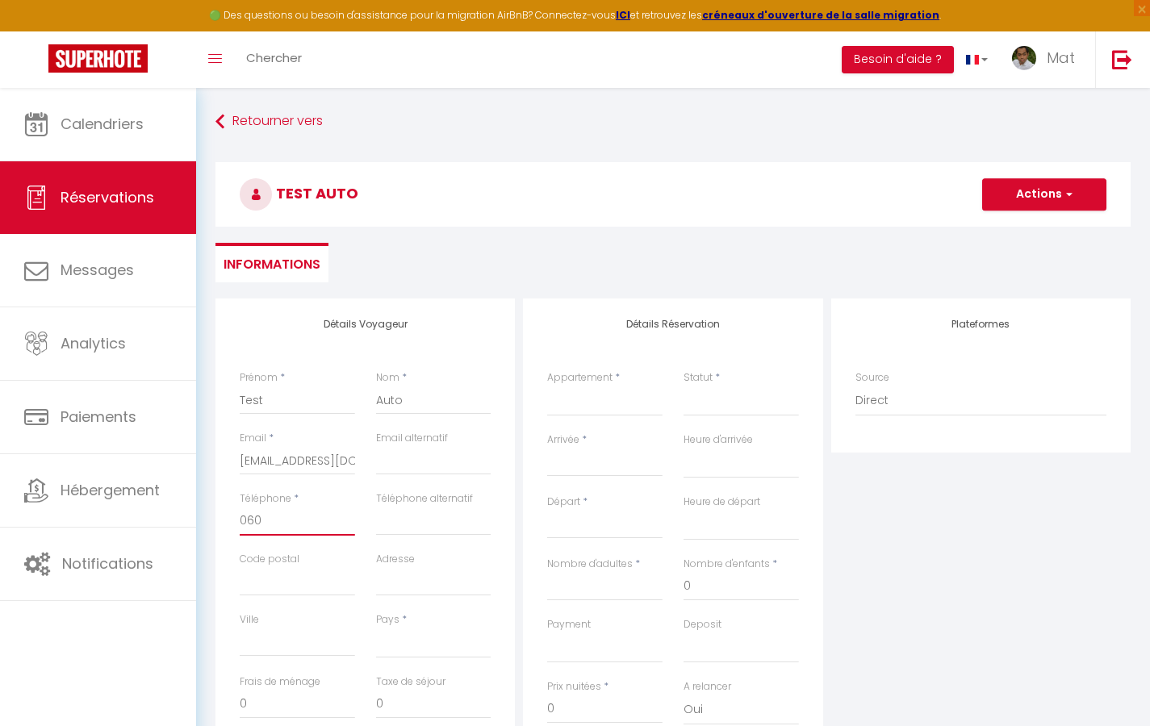
select select
checkbox input "false"
type input "0"
select select
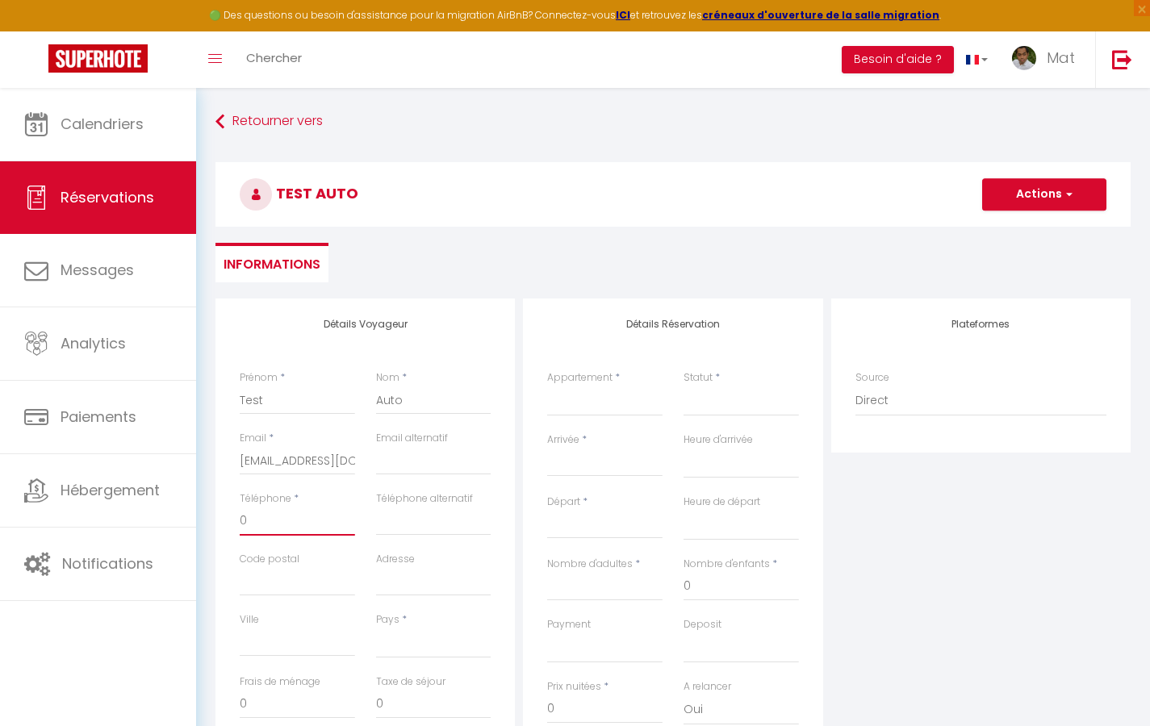
select select
